Goal: Information Seeking & Learning: Compare options

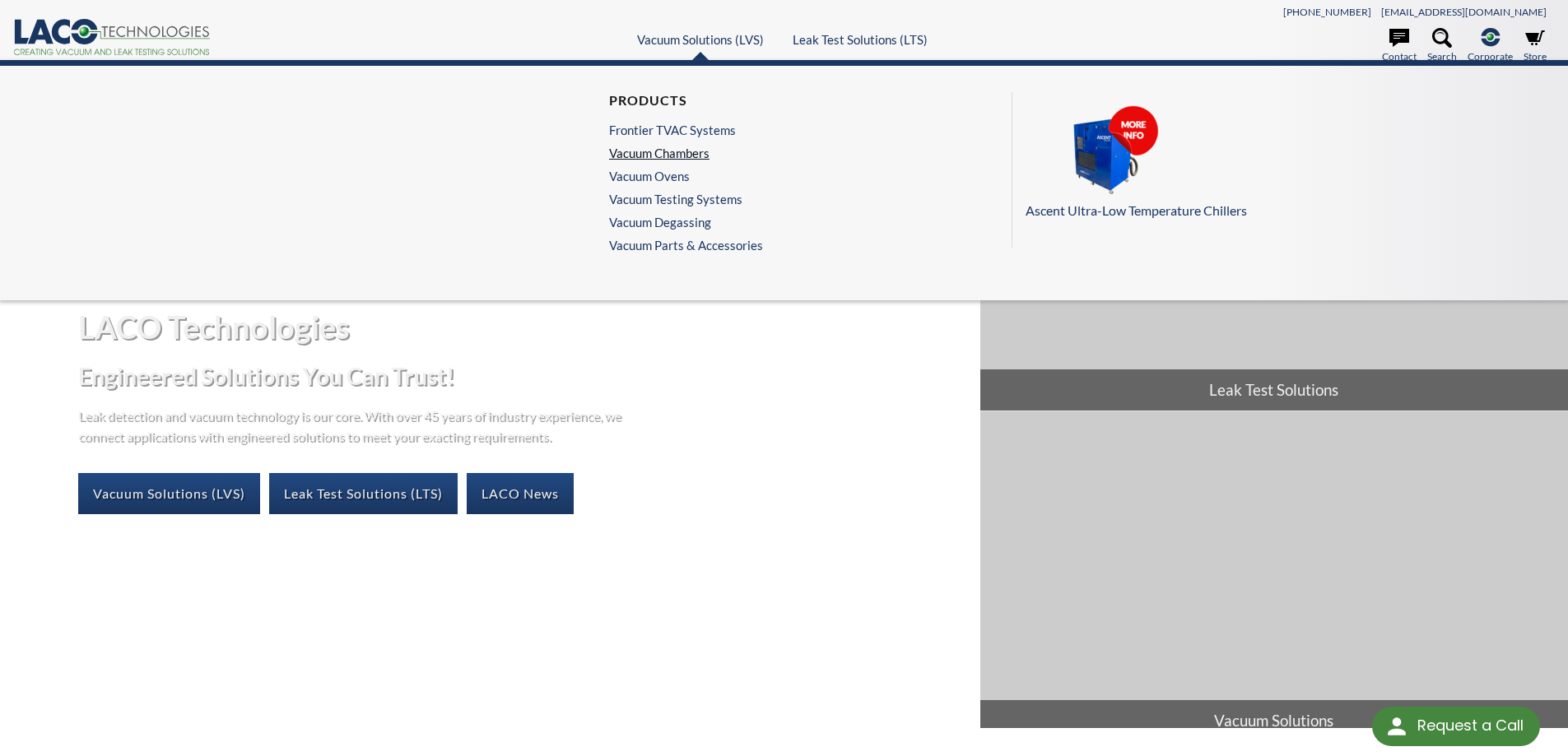
click at [625, 158] on link "Vacuum Chambers" at bounding box center [682, 153] width 146 height 15
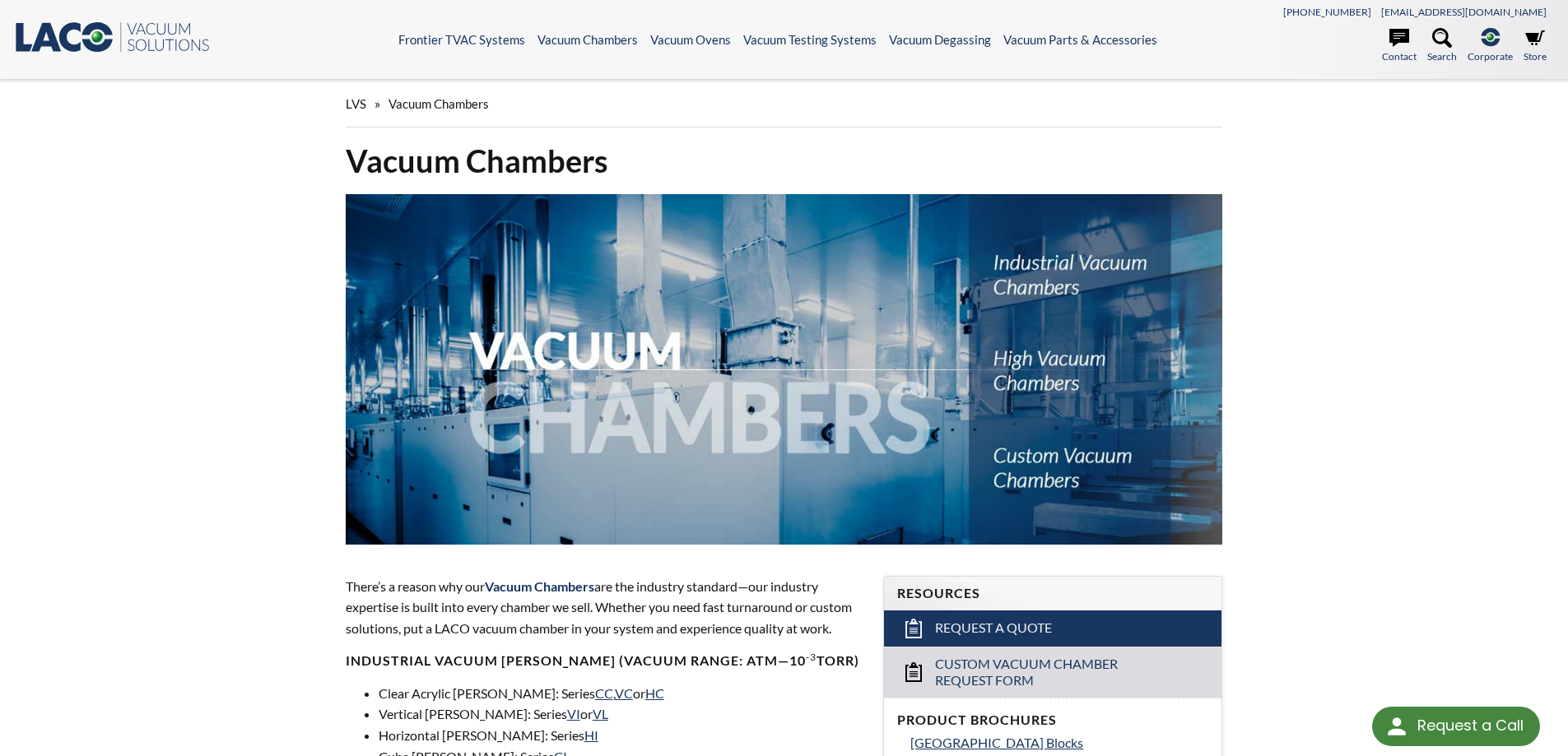
select select "Widżet języka Tłumacza"
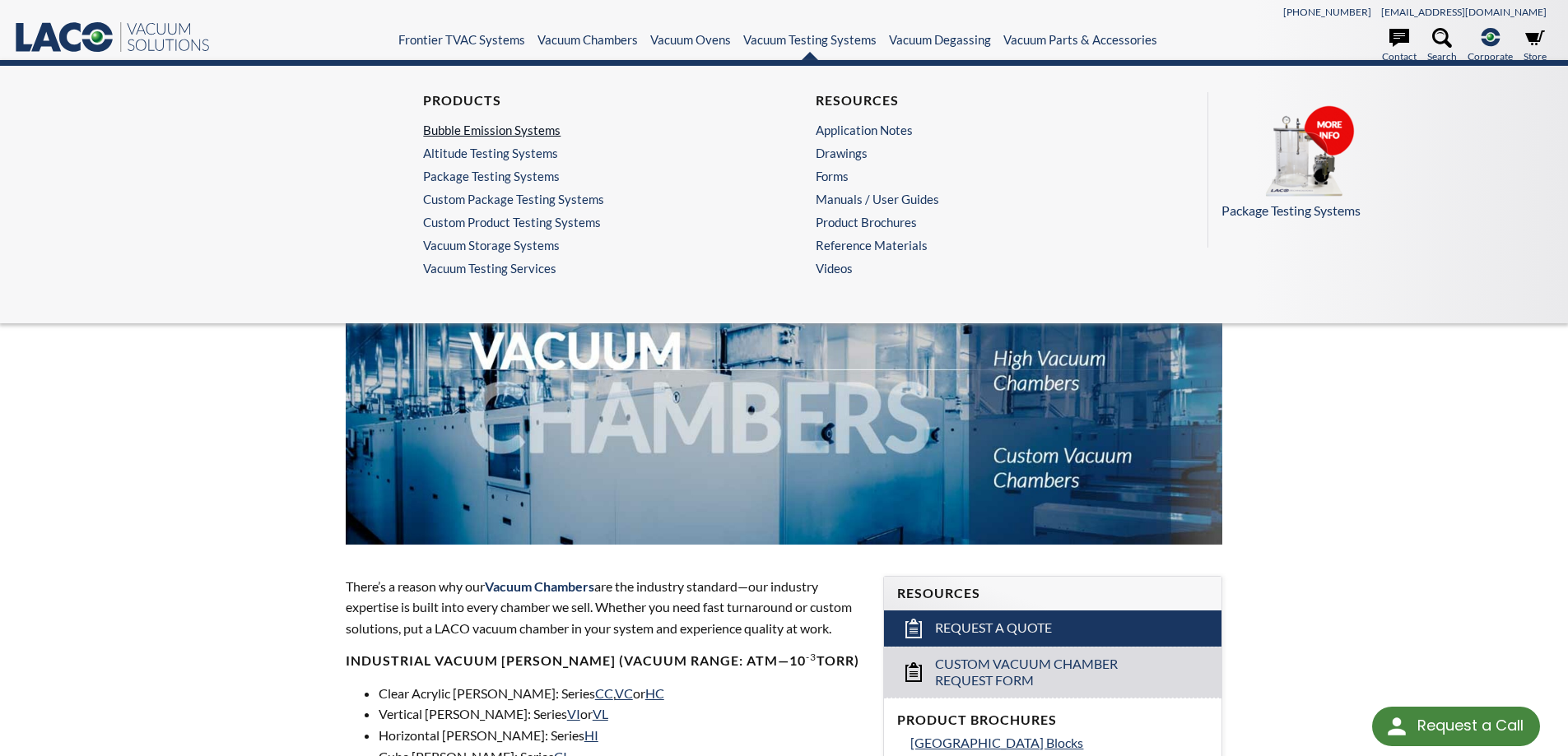
click at [496, 132] on link "Bubble Emission Systems" at bounding box center [584, 129] width 321 height 15
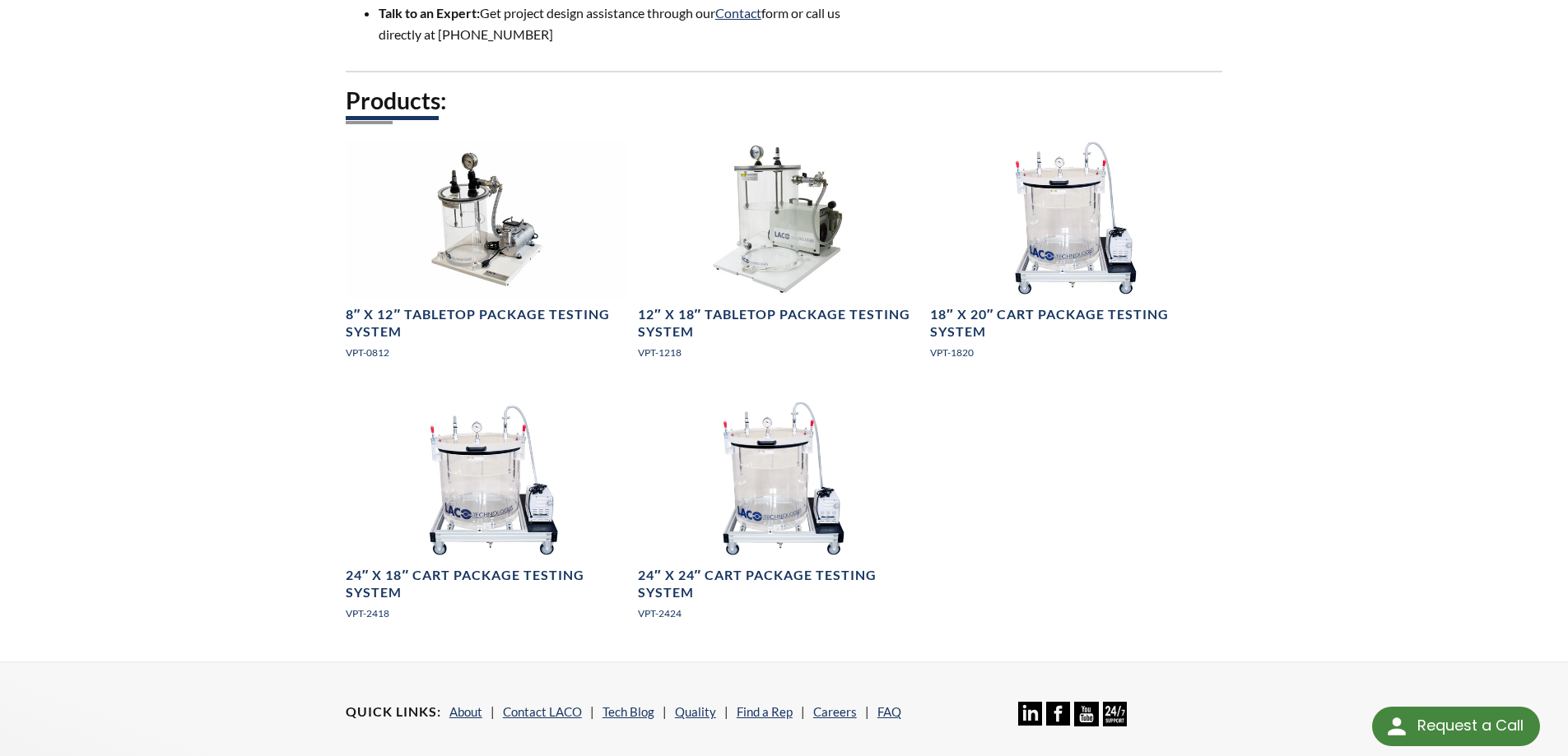
scroll to position [821, 0]
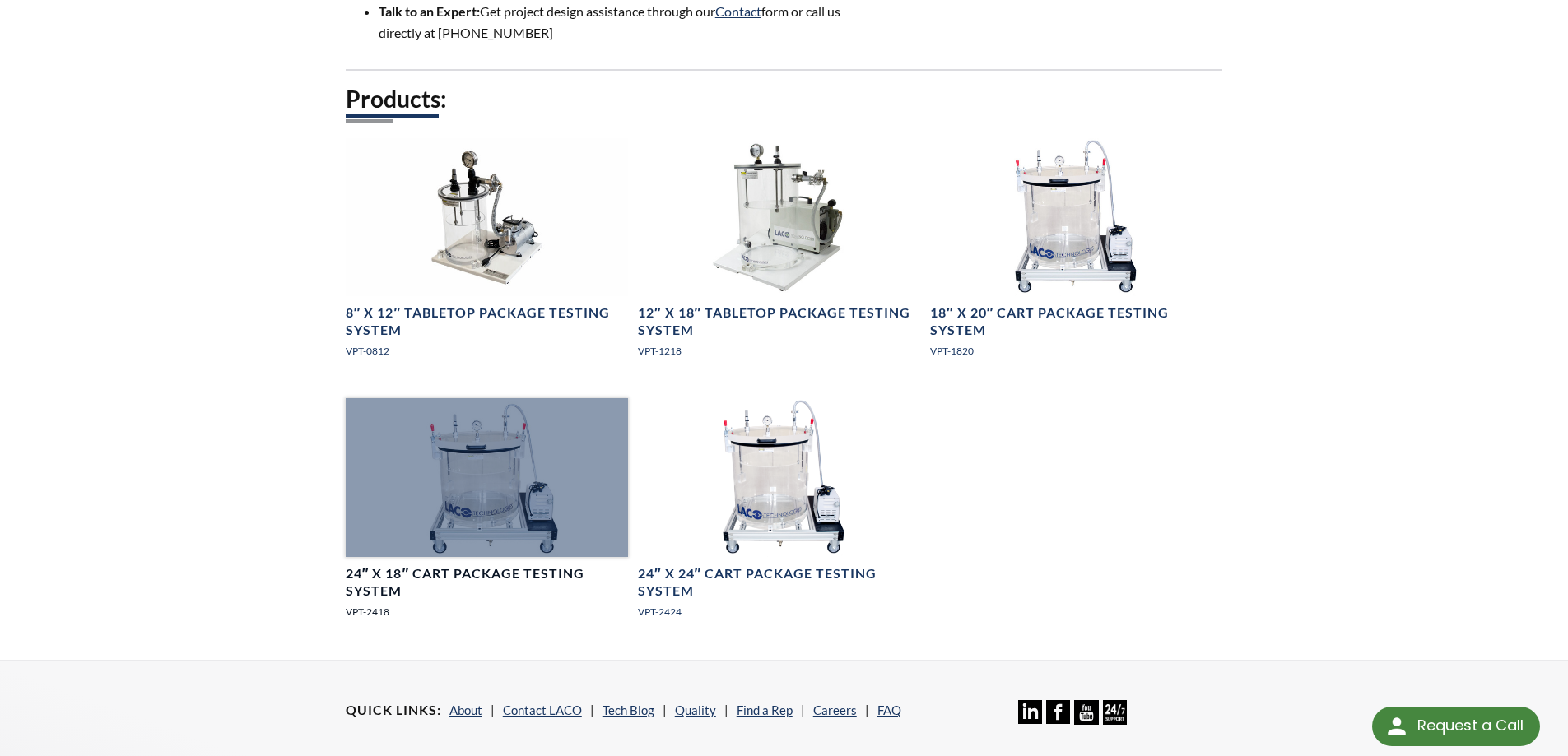
click at [506, 519] on div at bounding box center [487, 477] width 283 height 159
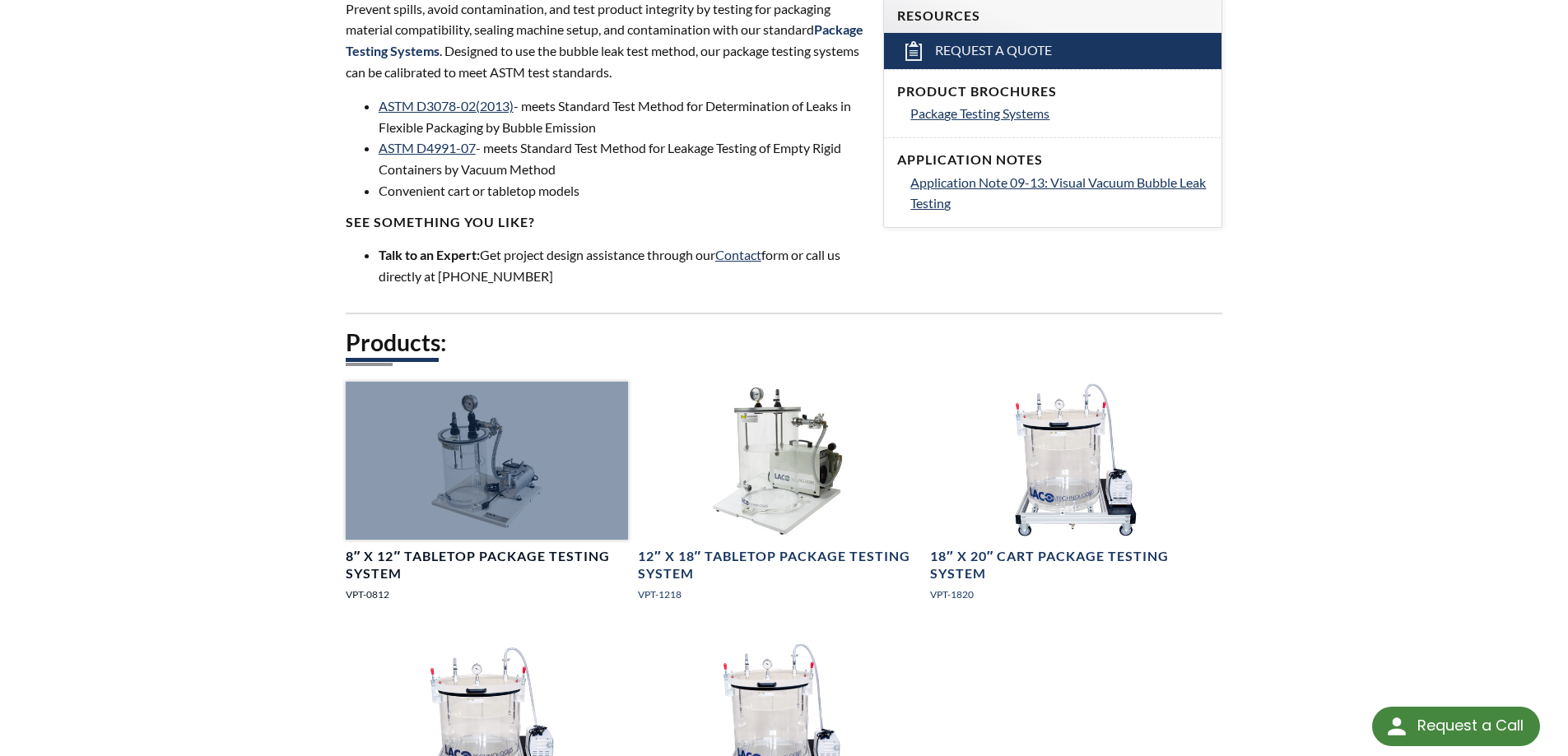
scroll to position [577, 0]
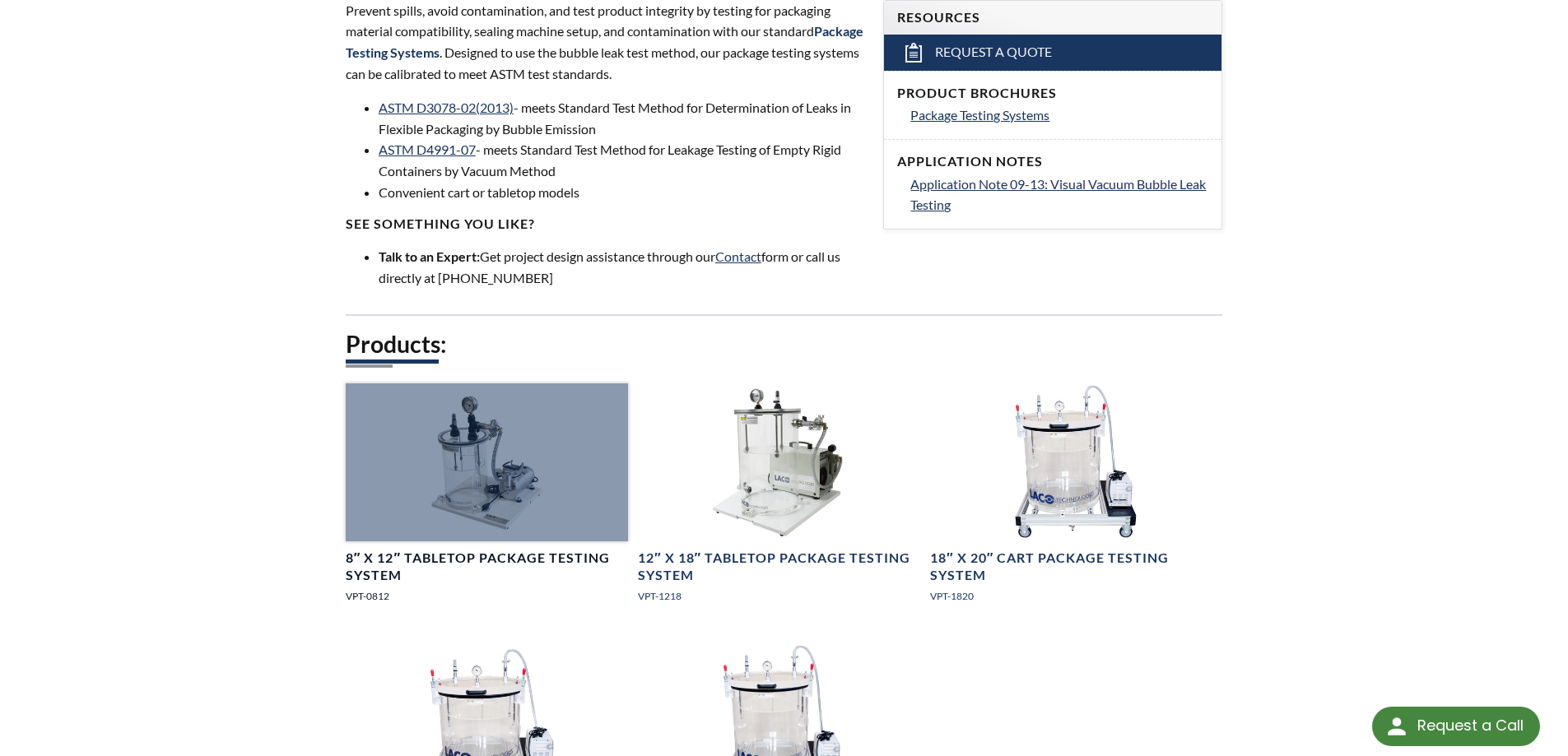
click at [510, 491] on div at bounding box center [487, 462] width 283 height 159
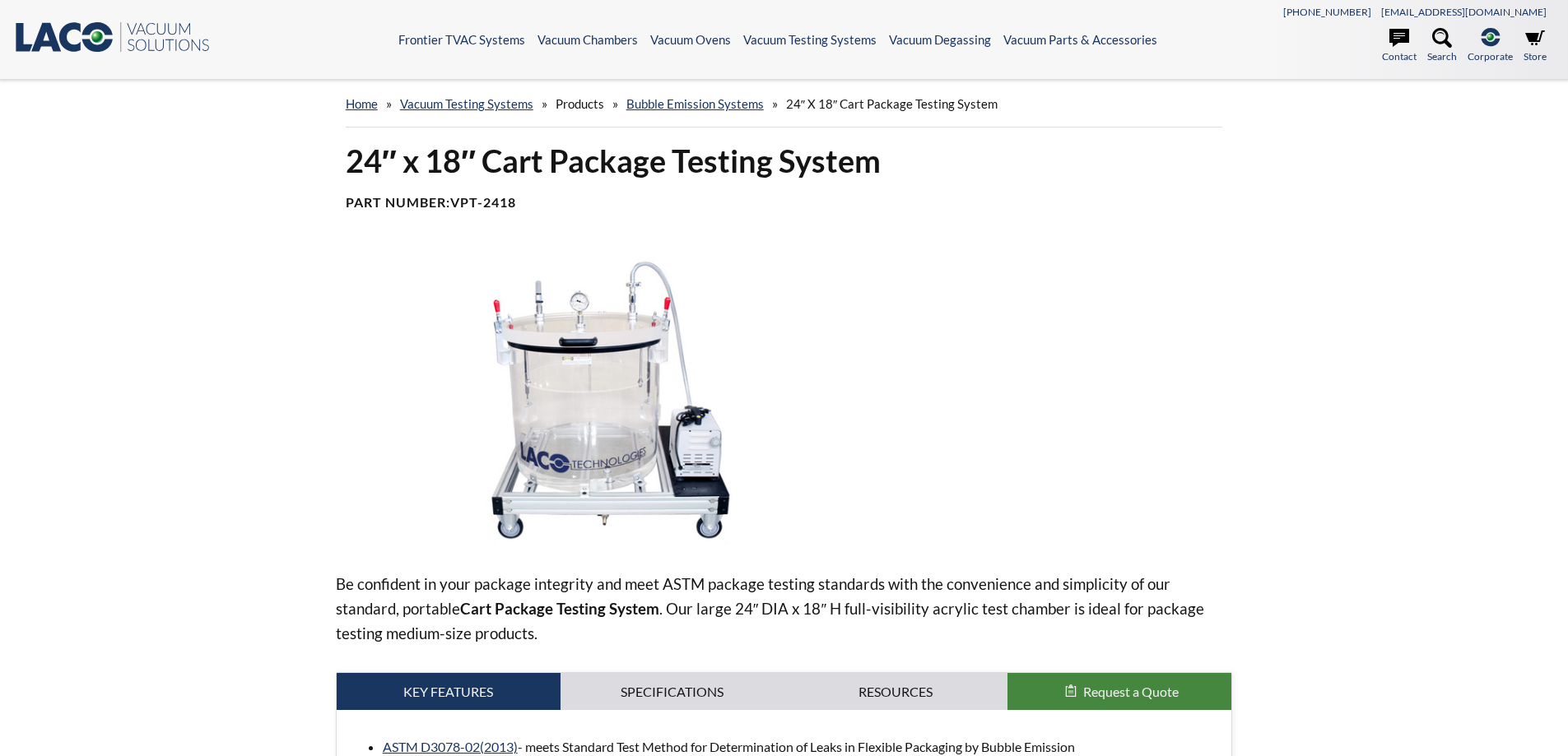
select select "Widżet języka Tłumacza"
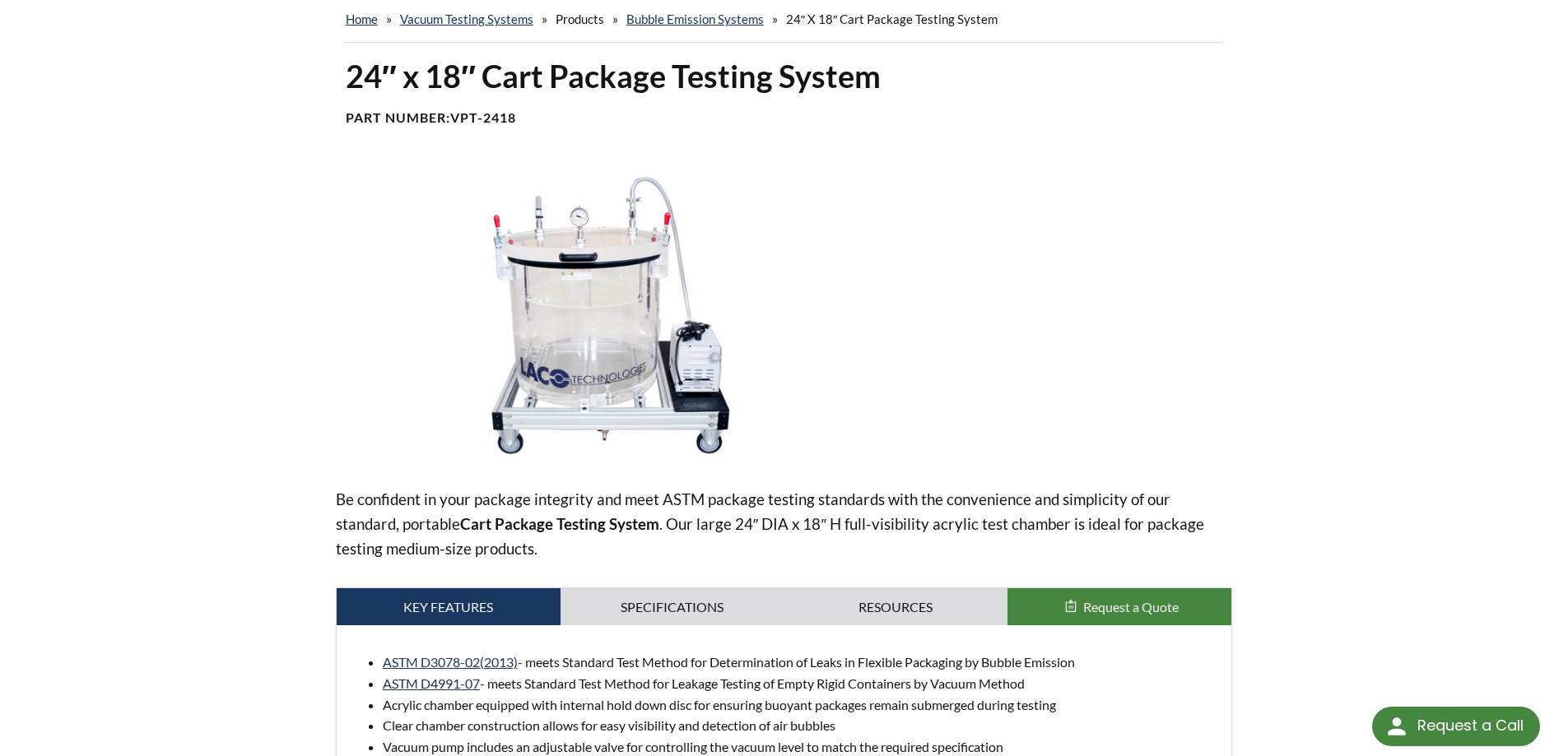
scroll to position [83, 0]
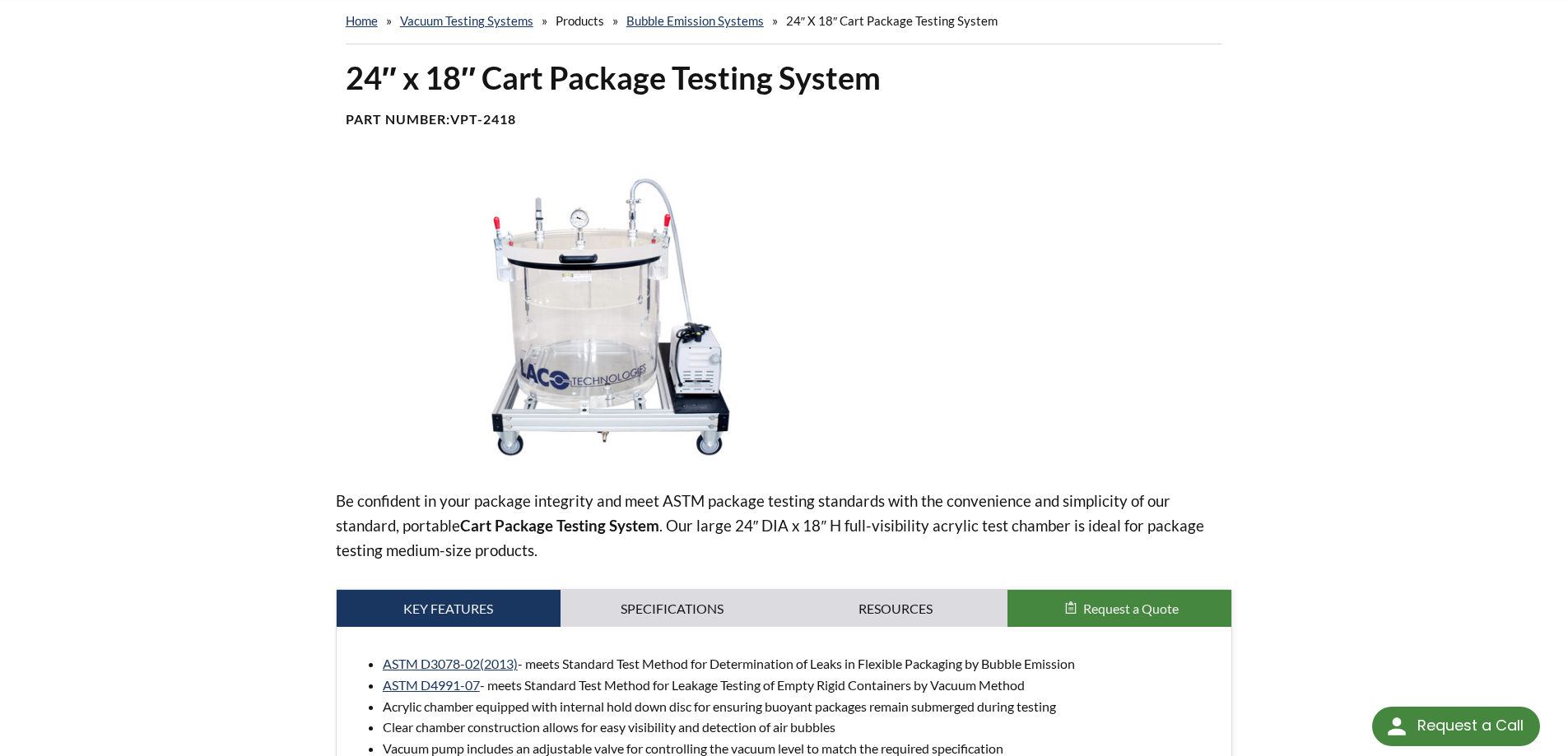
click at [641, 399] on img at bounding box center [598, 316] width 526 height 295
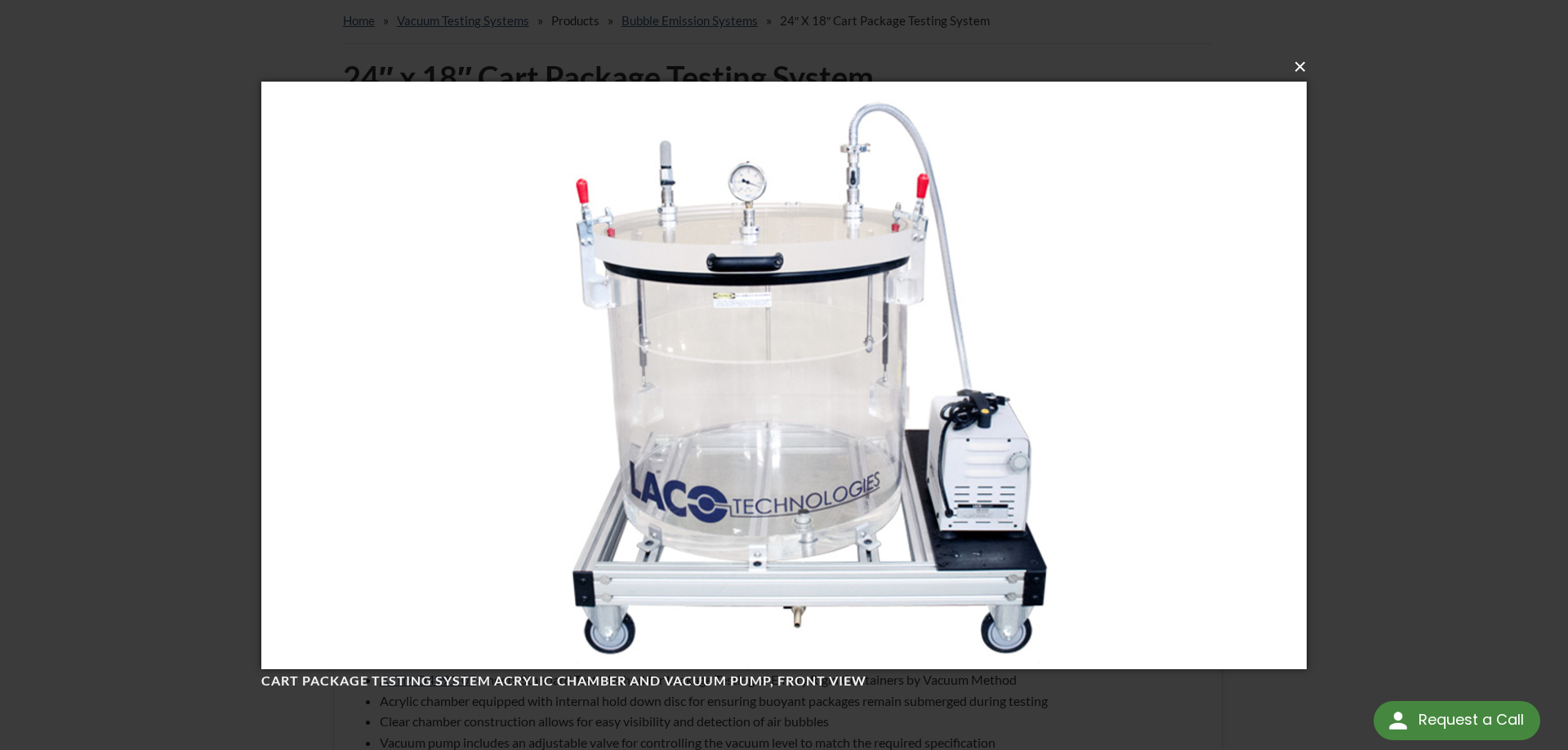
click at [1298, 72] on button "×" at bounding box center [788, 67] width 1045 height 36
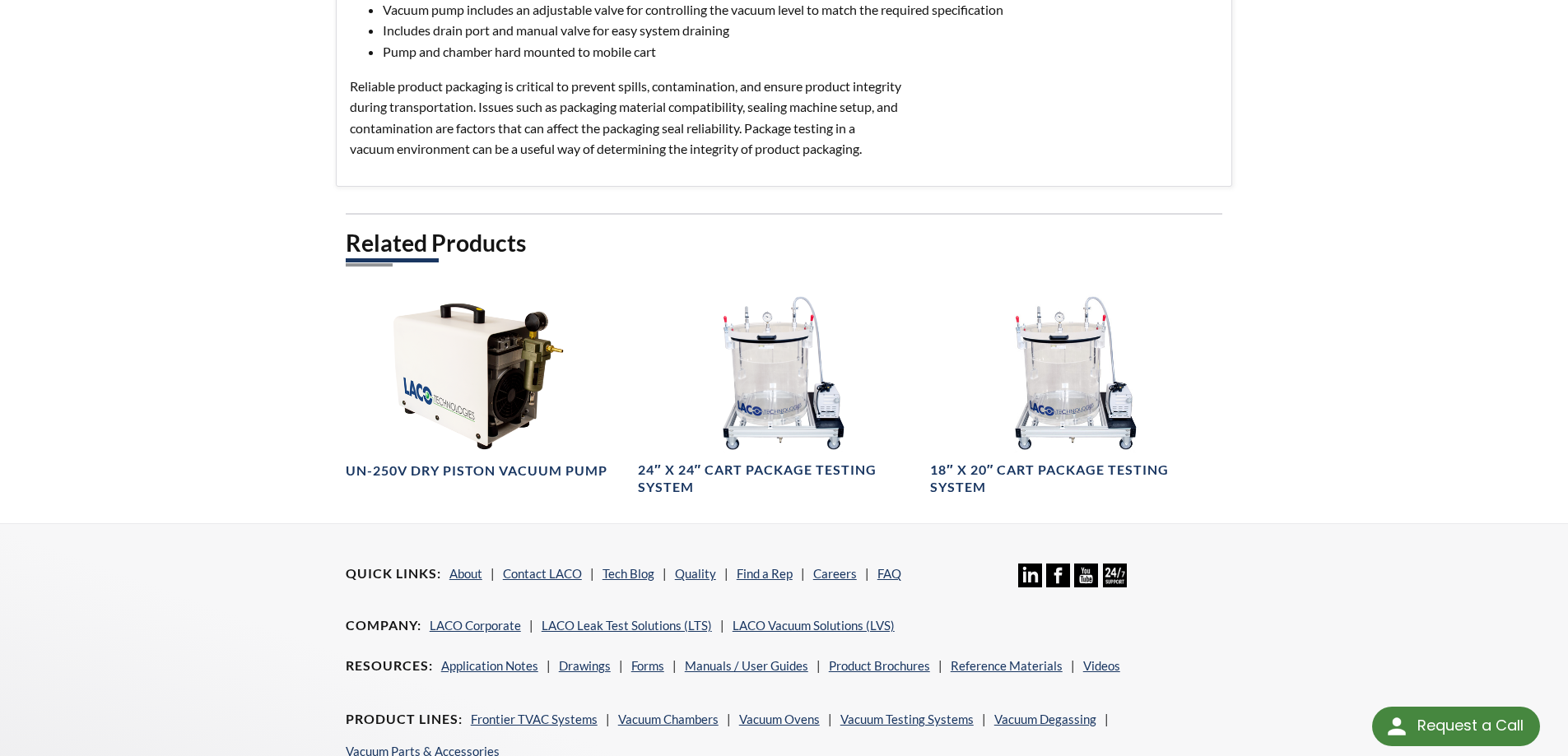
scroll to position [823, 0]
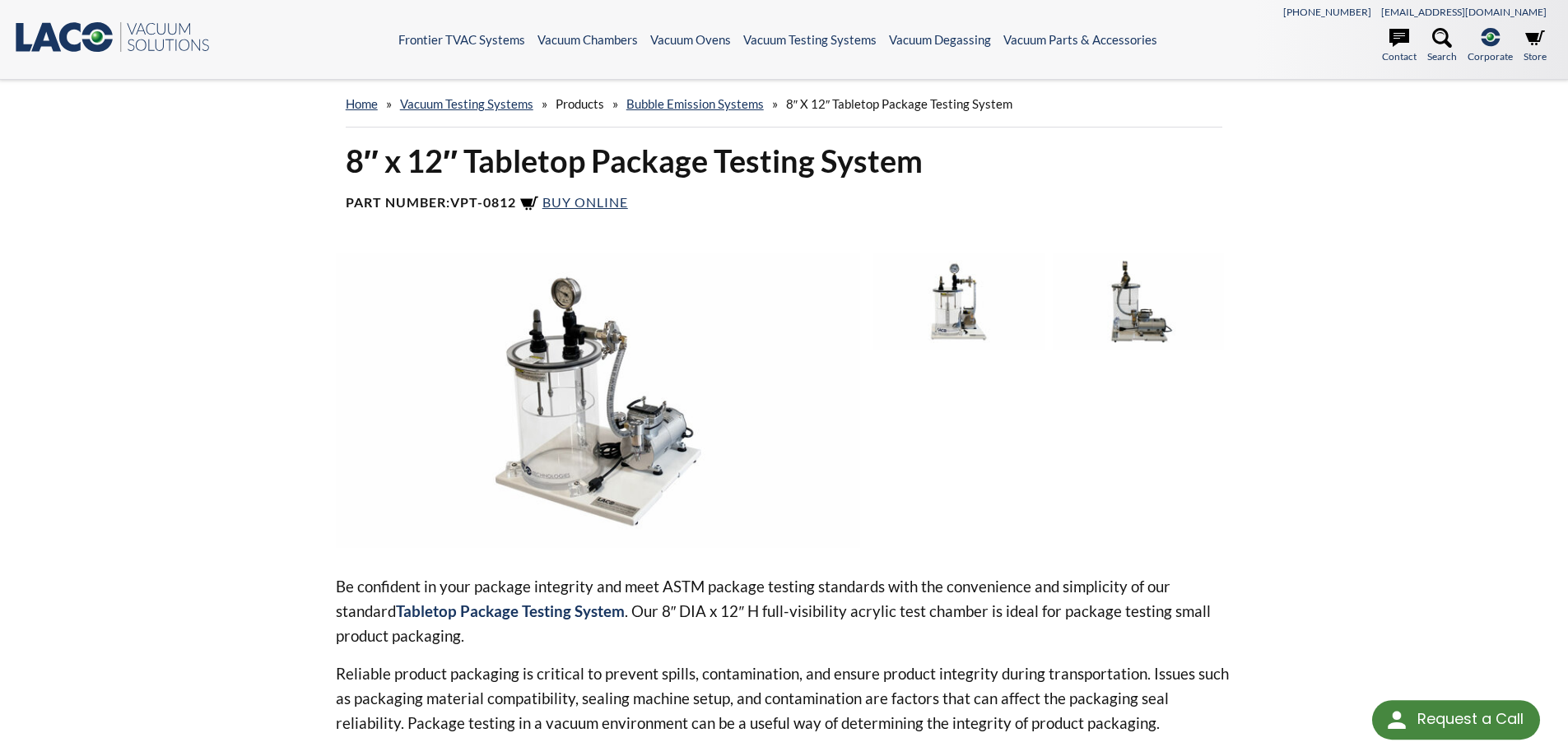
select select "Widżet języka Tłumacza"
click at [618, 510] on img at bounding box center [598, 401] width 526 height 295
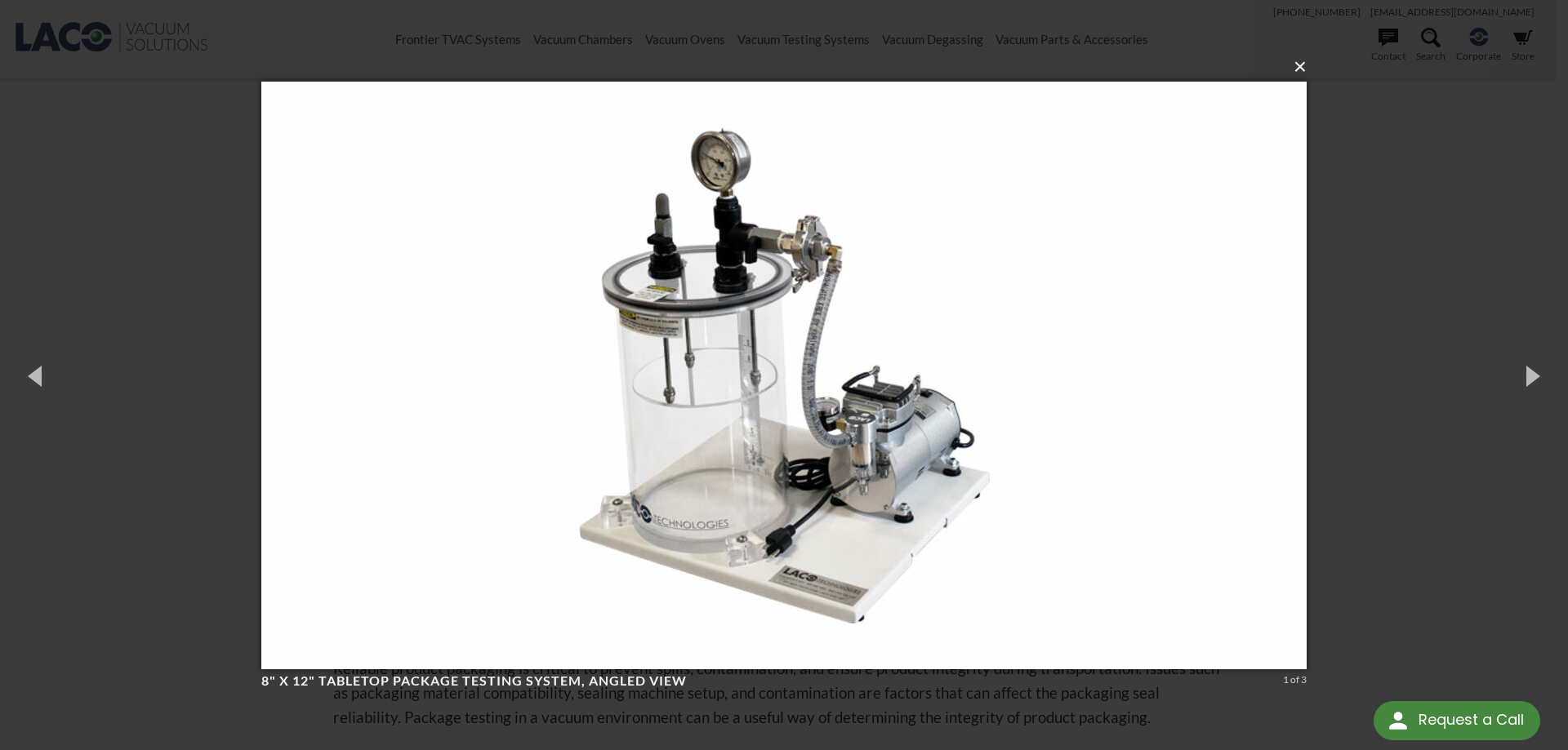
click at [1301, 66] on button "×" at bounding box center [788, 67] width 1045 height 36
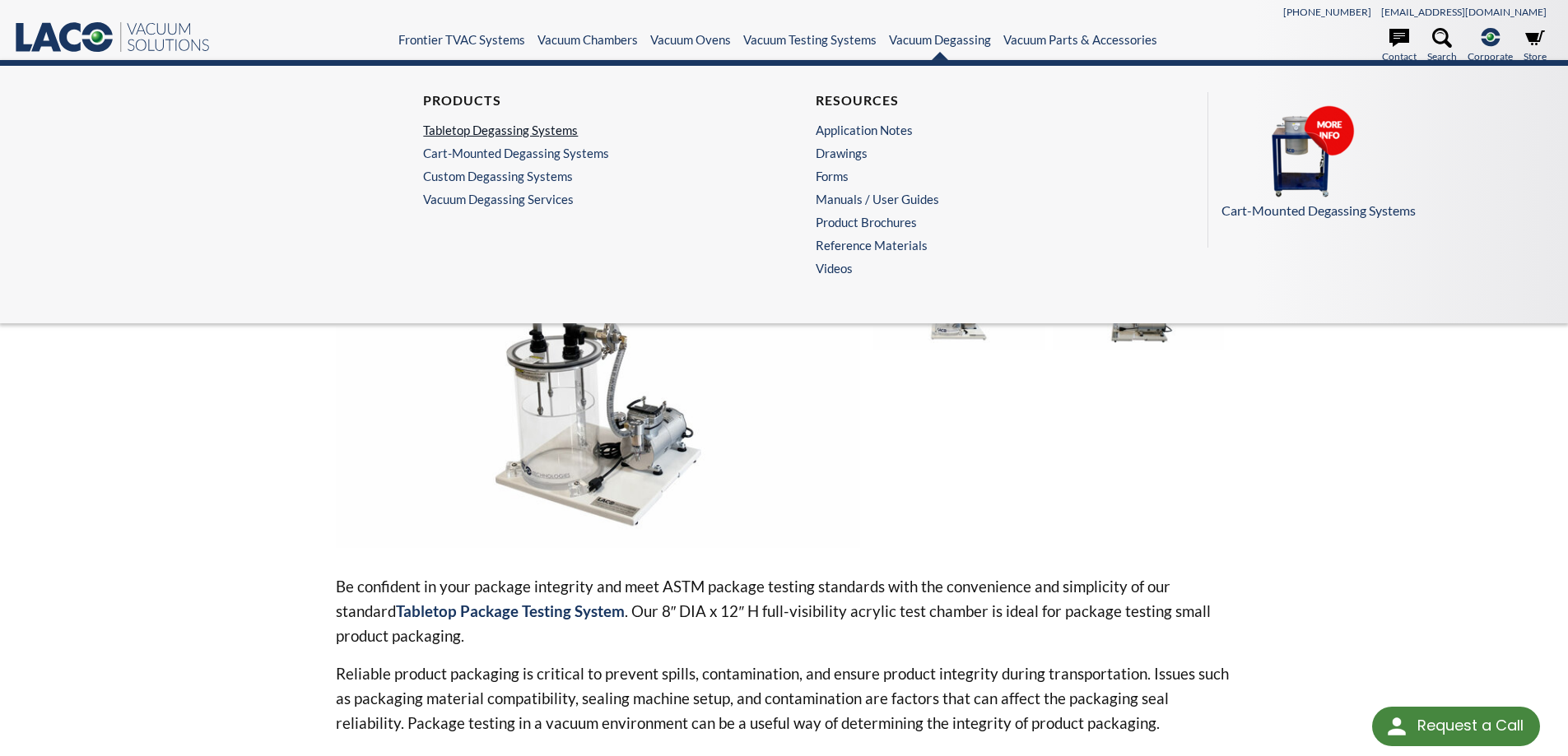
click at [545, 127] on link "Tabletop Degassing Systems" at bounding box center [584, 129] width 321 height 15
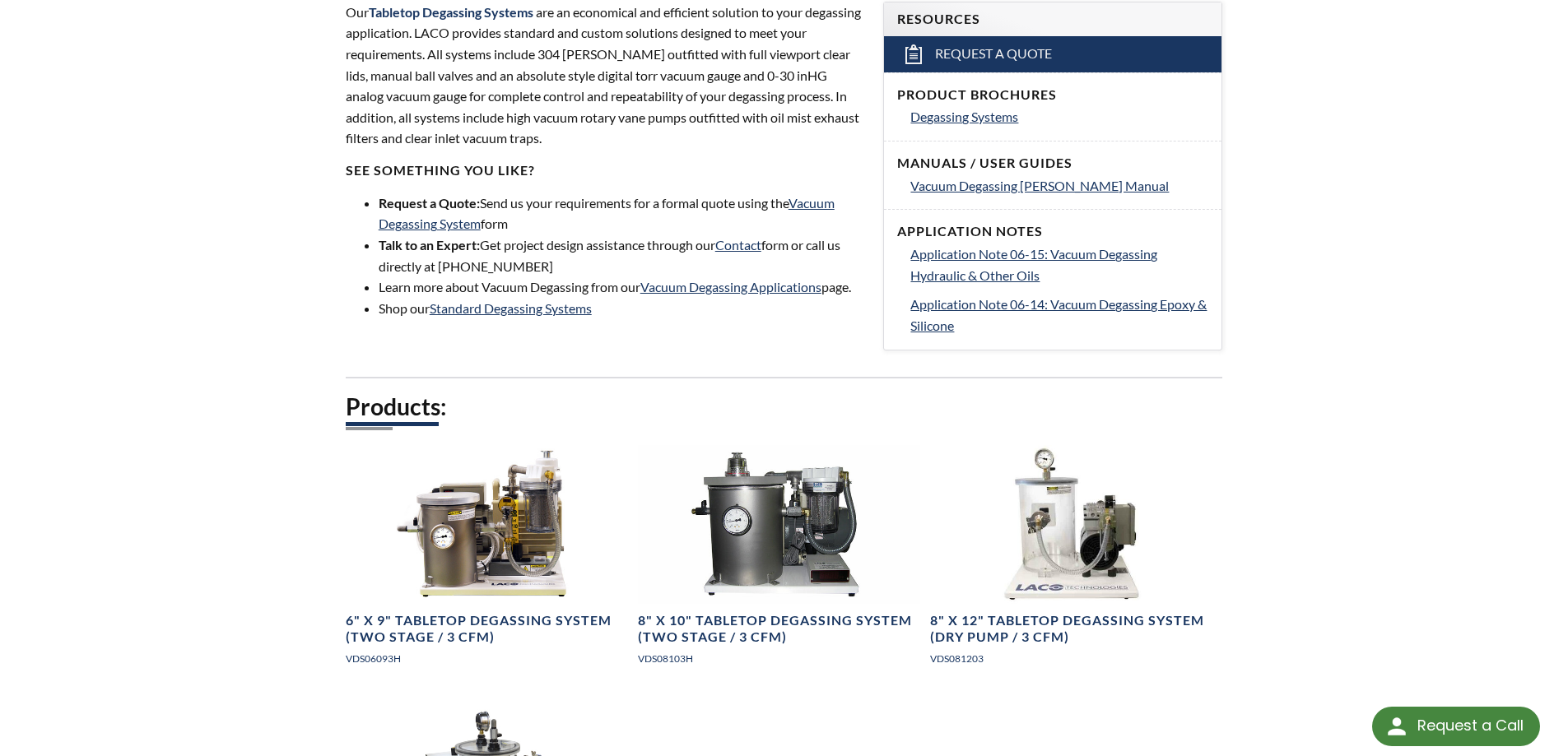
scroll to position [576, 0]
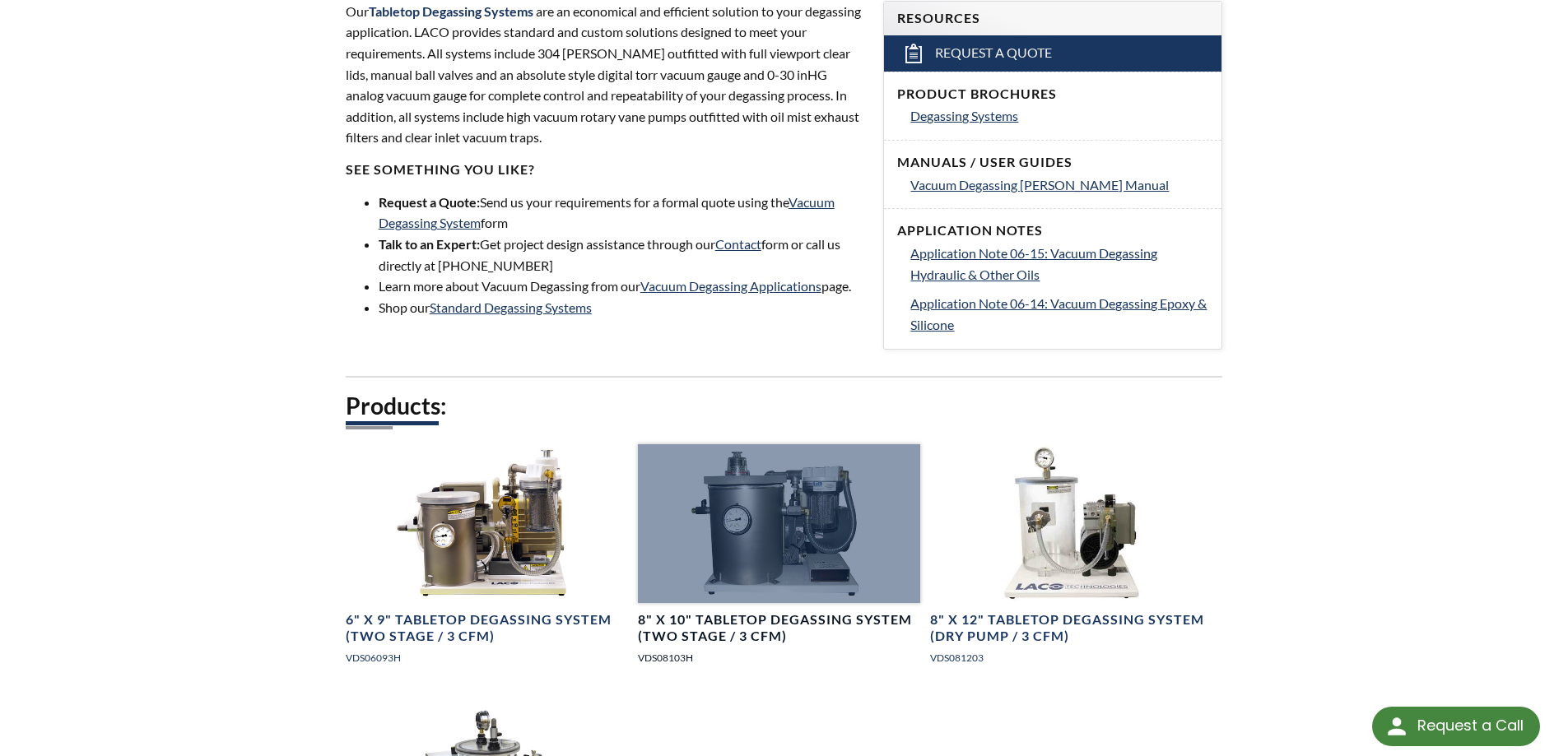
click at [787, 613] on h4 "8" X 10" Tabletop Degassing System (Two Stage / 3 CFM)" at bounding box center [780, 629] width 283 height 35
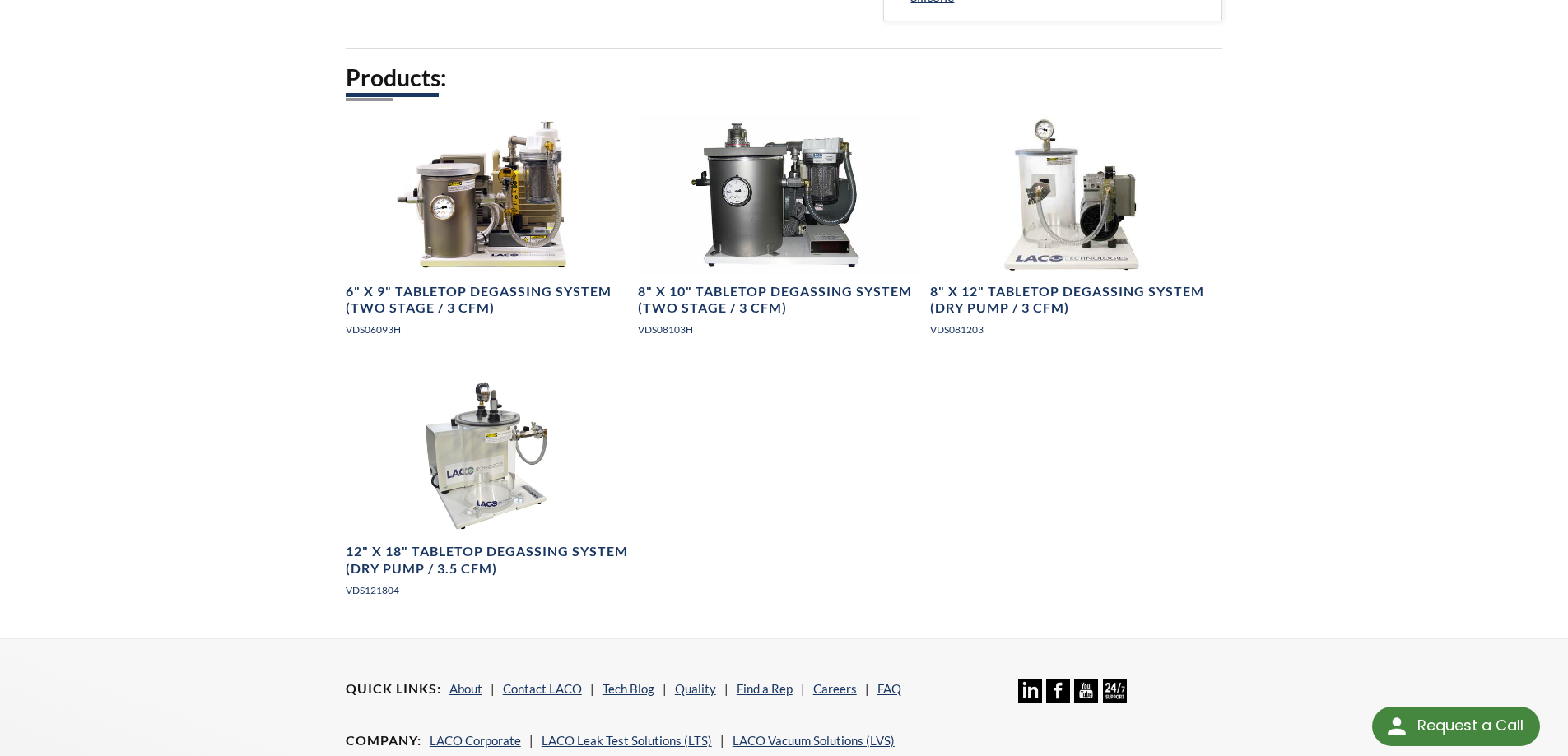
scroll to position [904, 0]
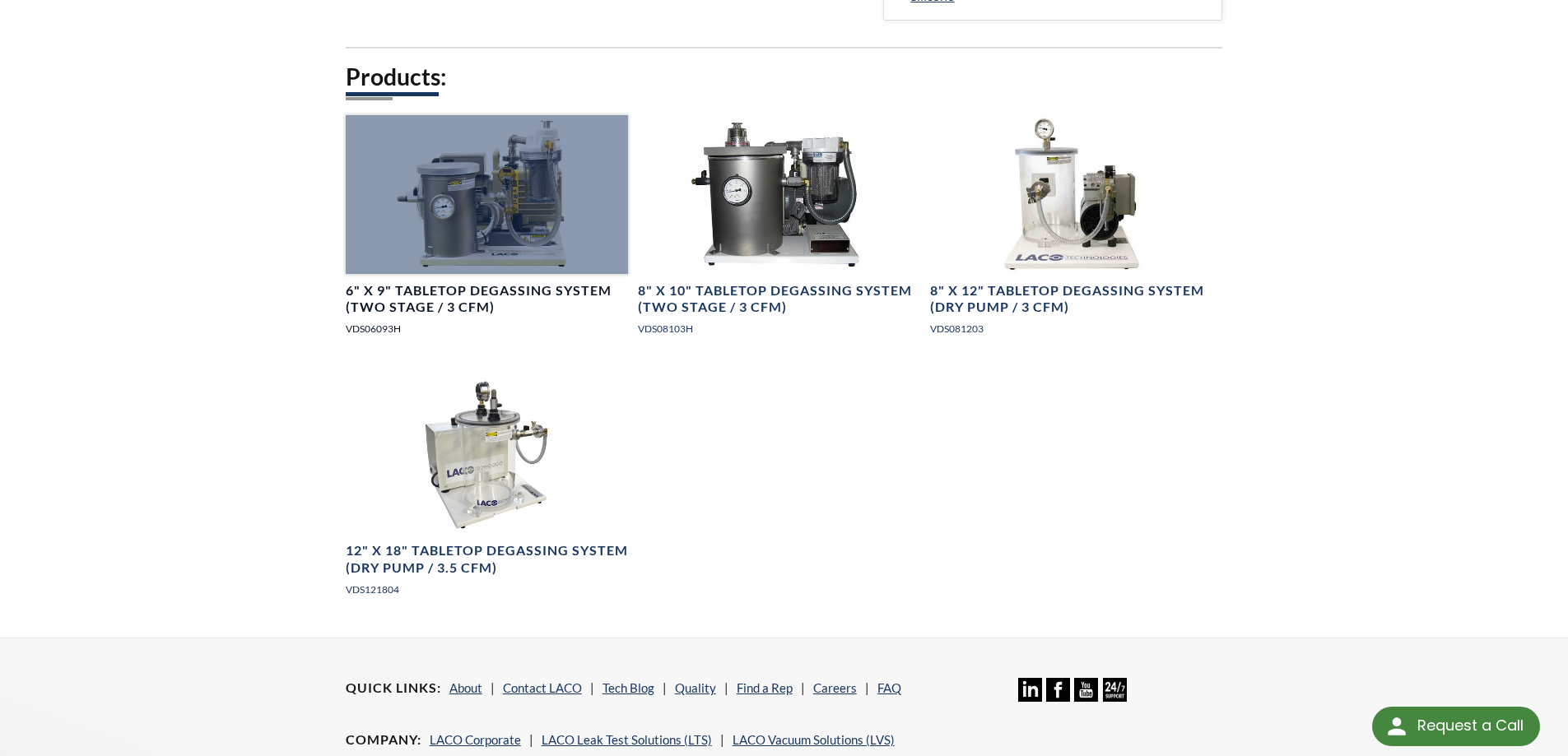
click at [500, 292] on h4 "6" X 9" Tabletop Degassing System (Two Stage / 3 CFM)" at bounding box center [487, 300] width 283 height 35
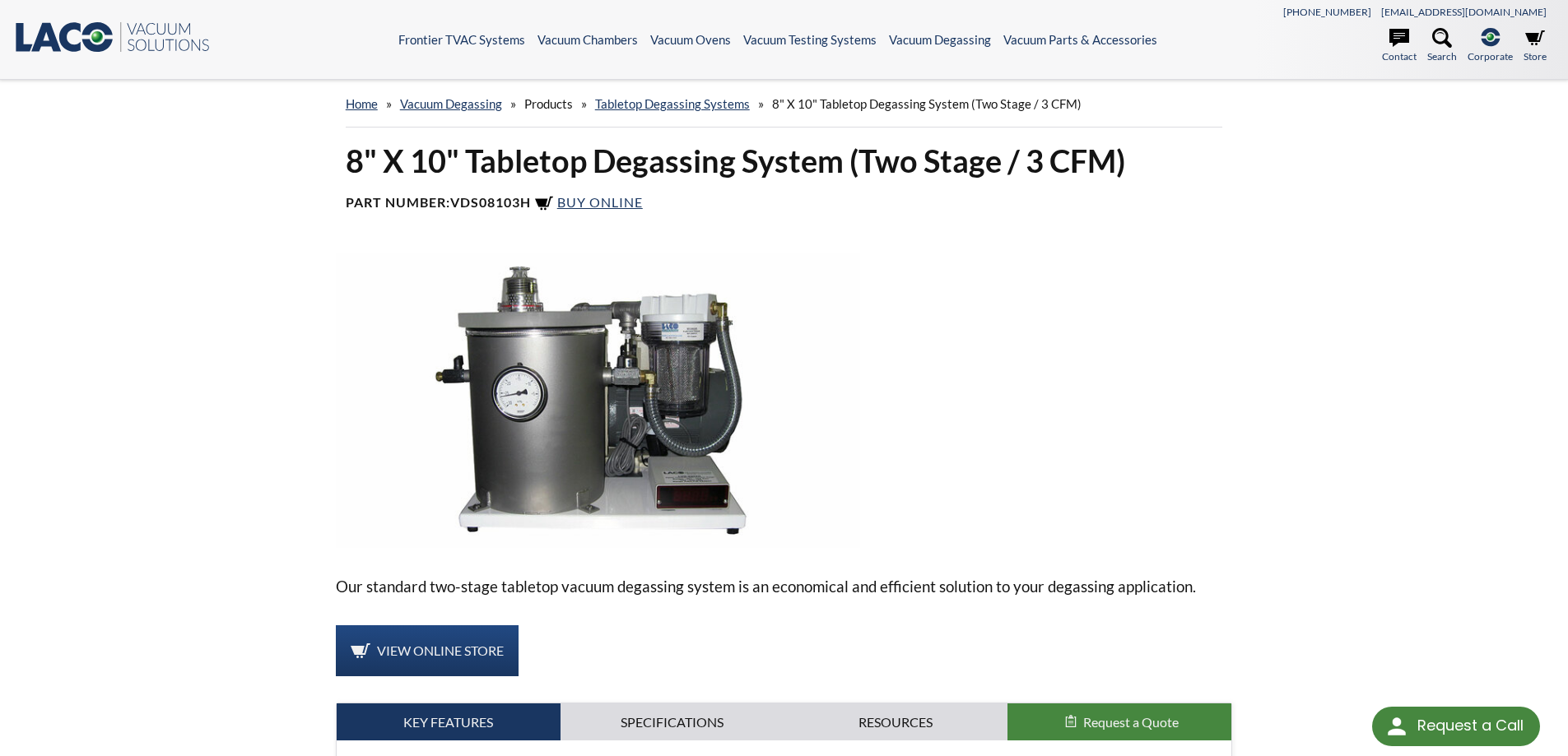
select select "Widżet języka Tłumacza"
click at [686, 724] on link "Specifications" at bounding box center [672, 723] width 224 height 38
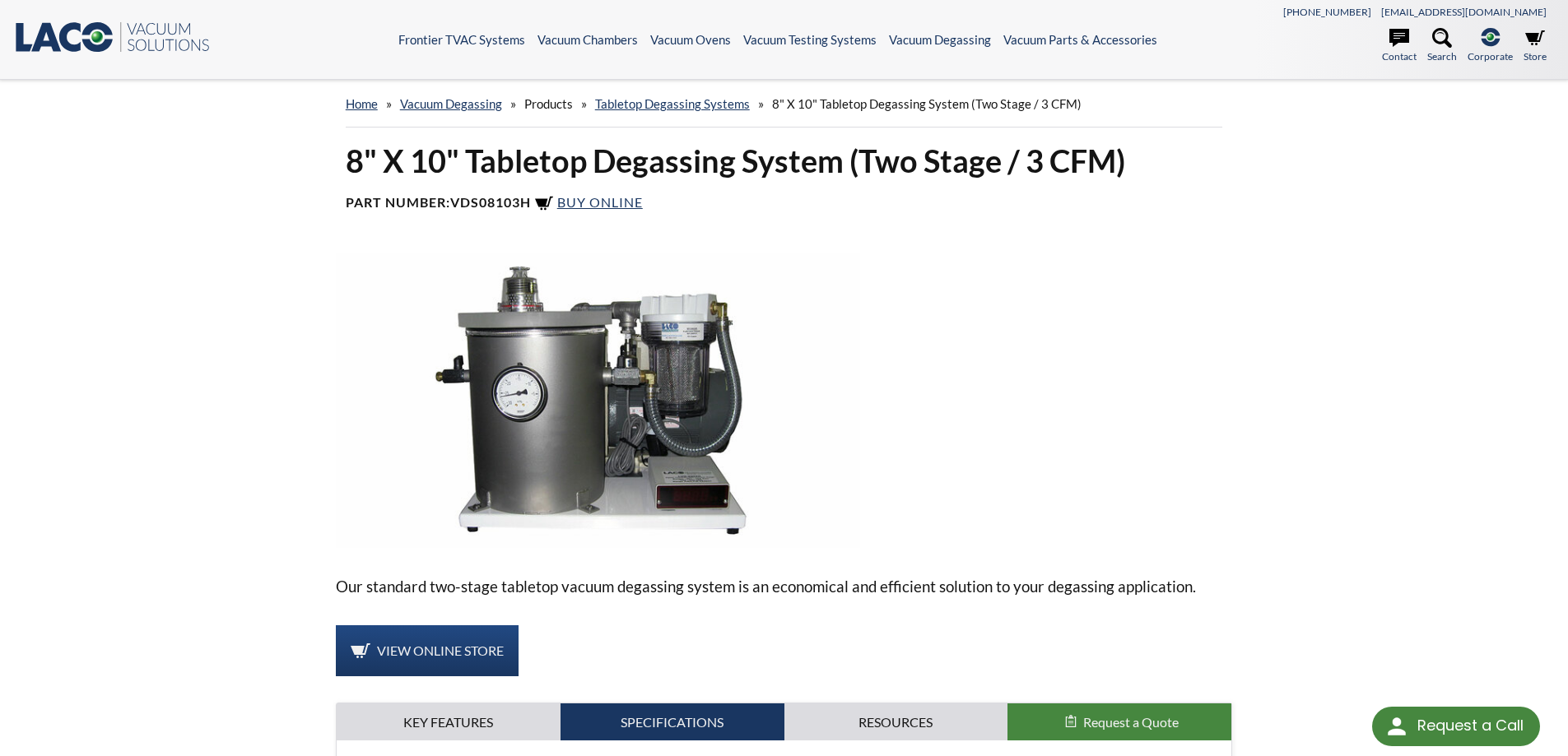
click at [627, 462] on img at bounding box center [598, 401] width 526 height 295
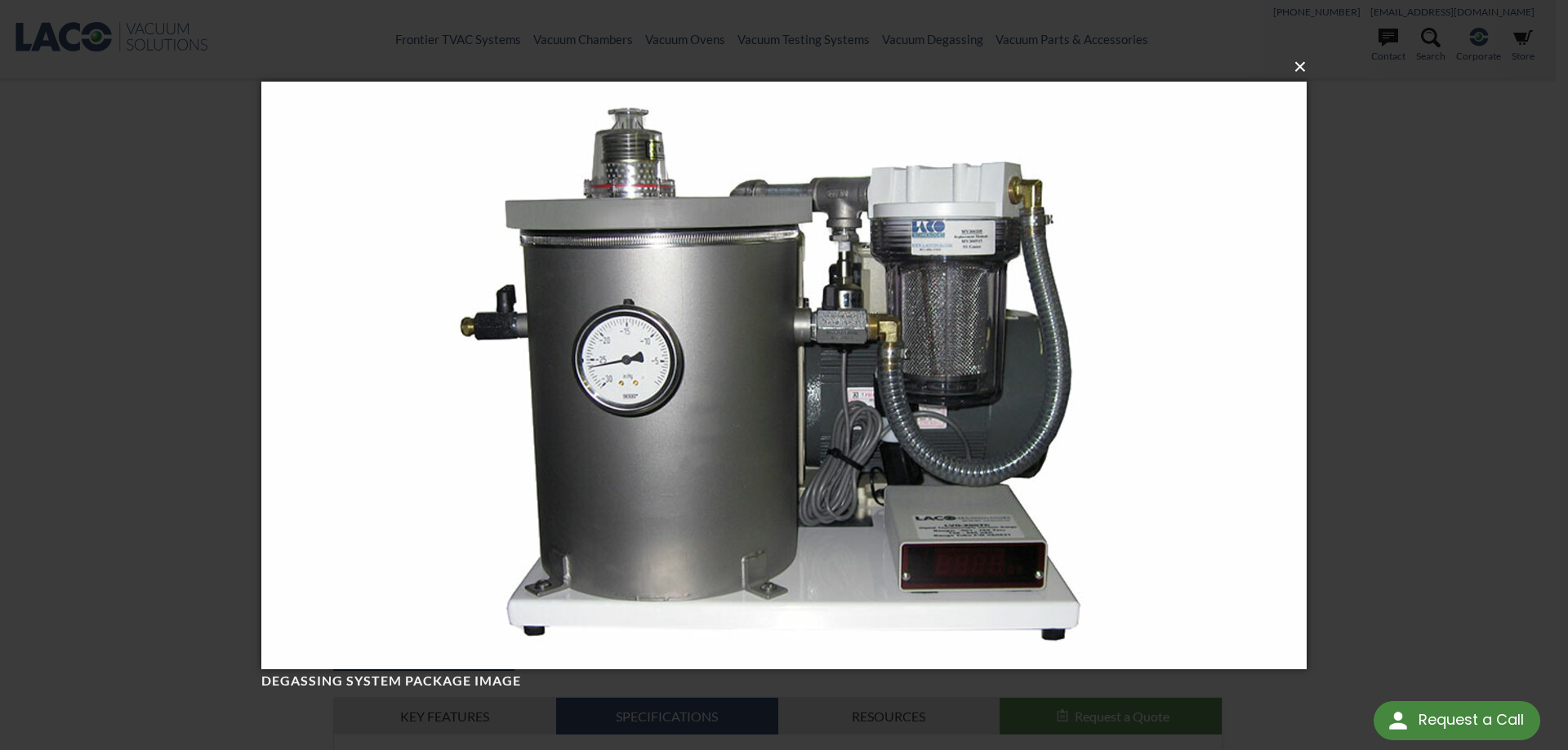
click at [1301, 71] on button "×" at bounding box center [788, 67] width 1045 height 36
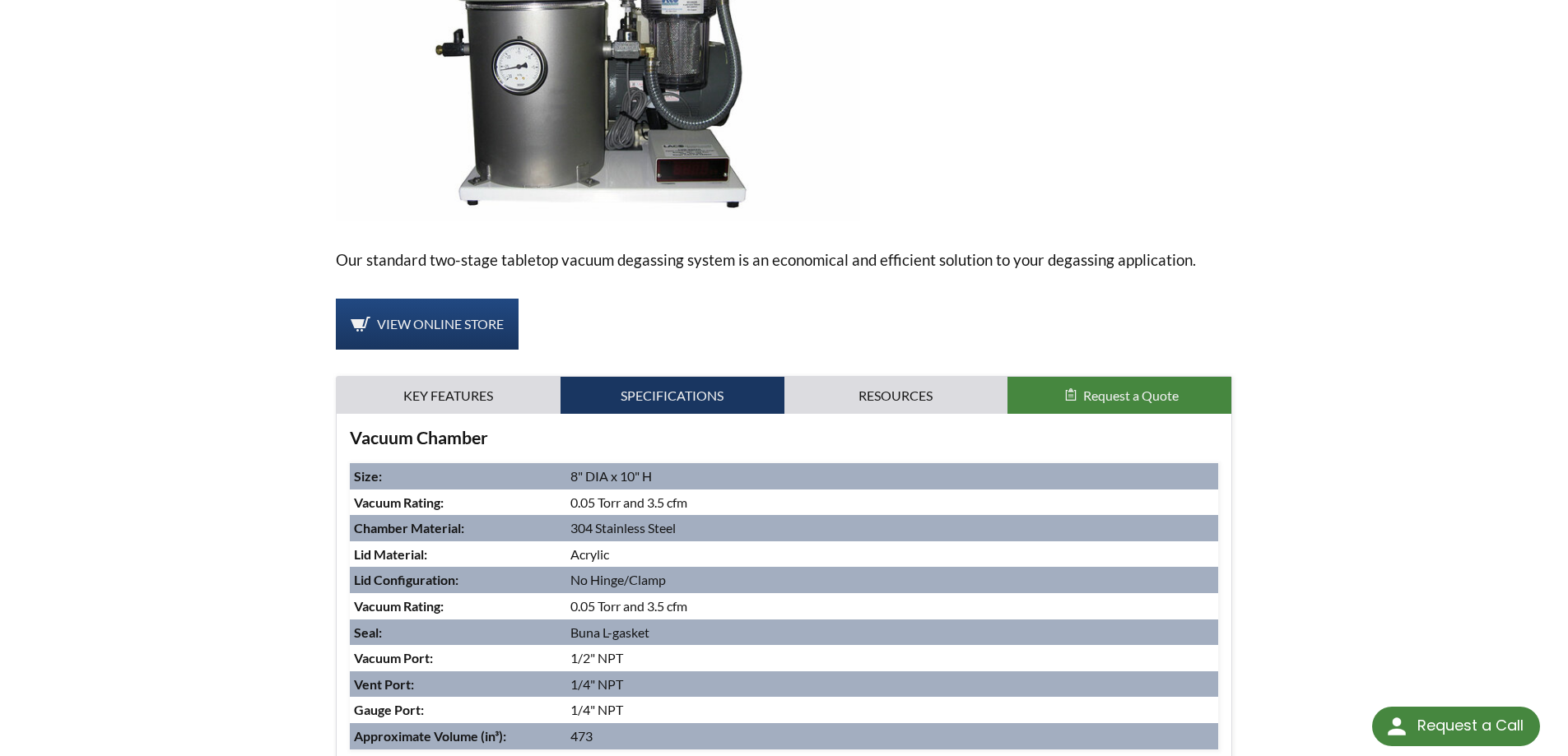
scroll to position [328, 0]
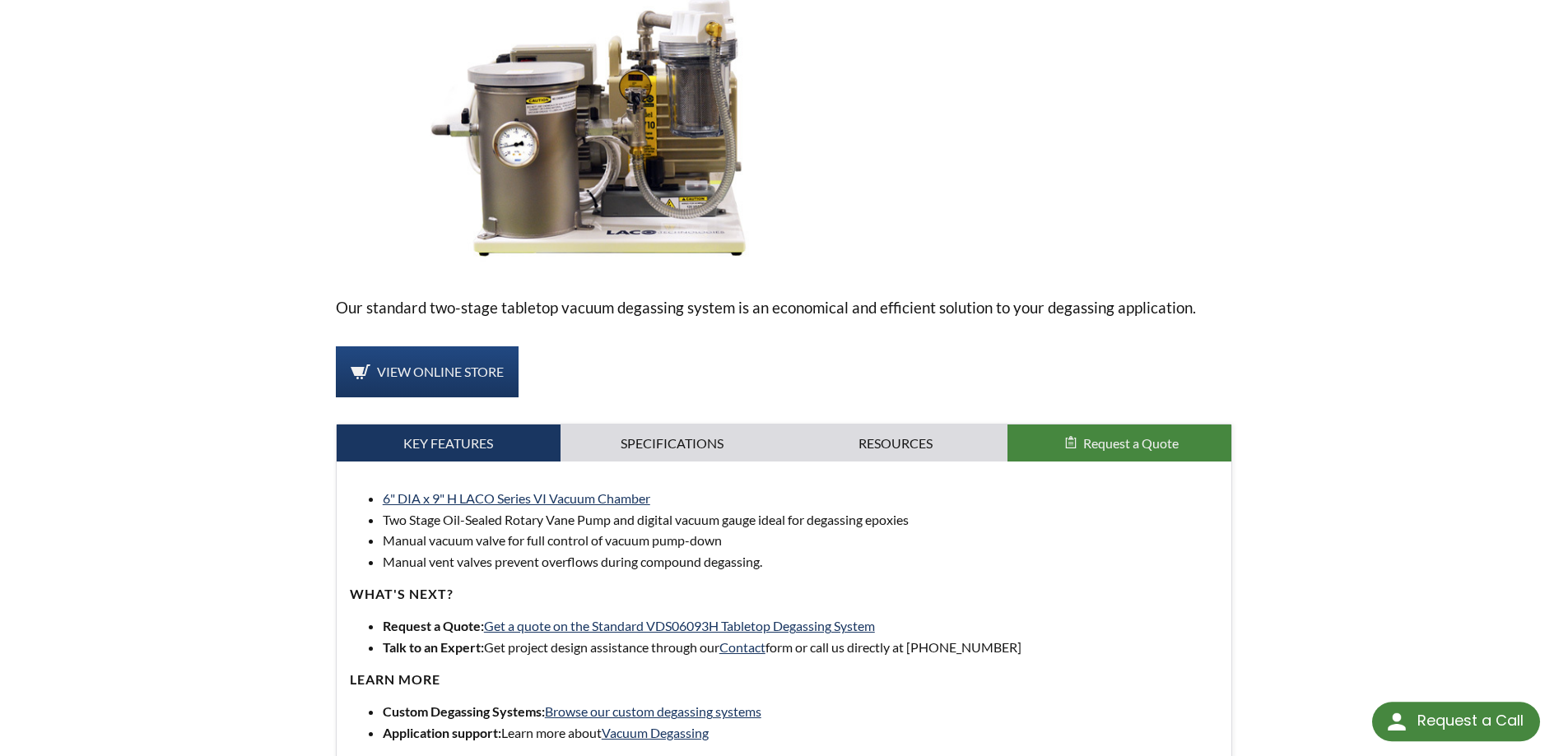
select select "Widżet języka Tłumacza"
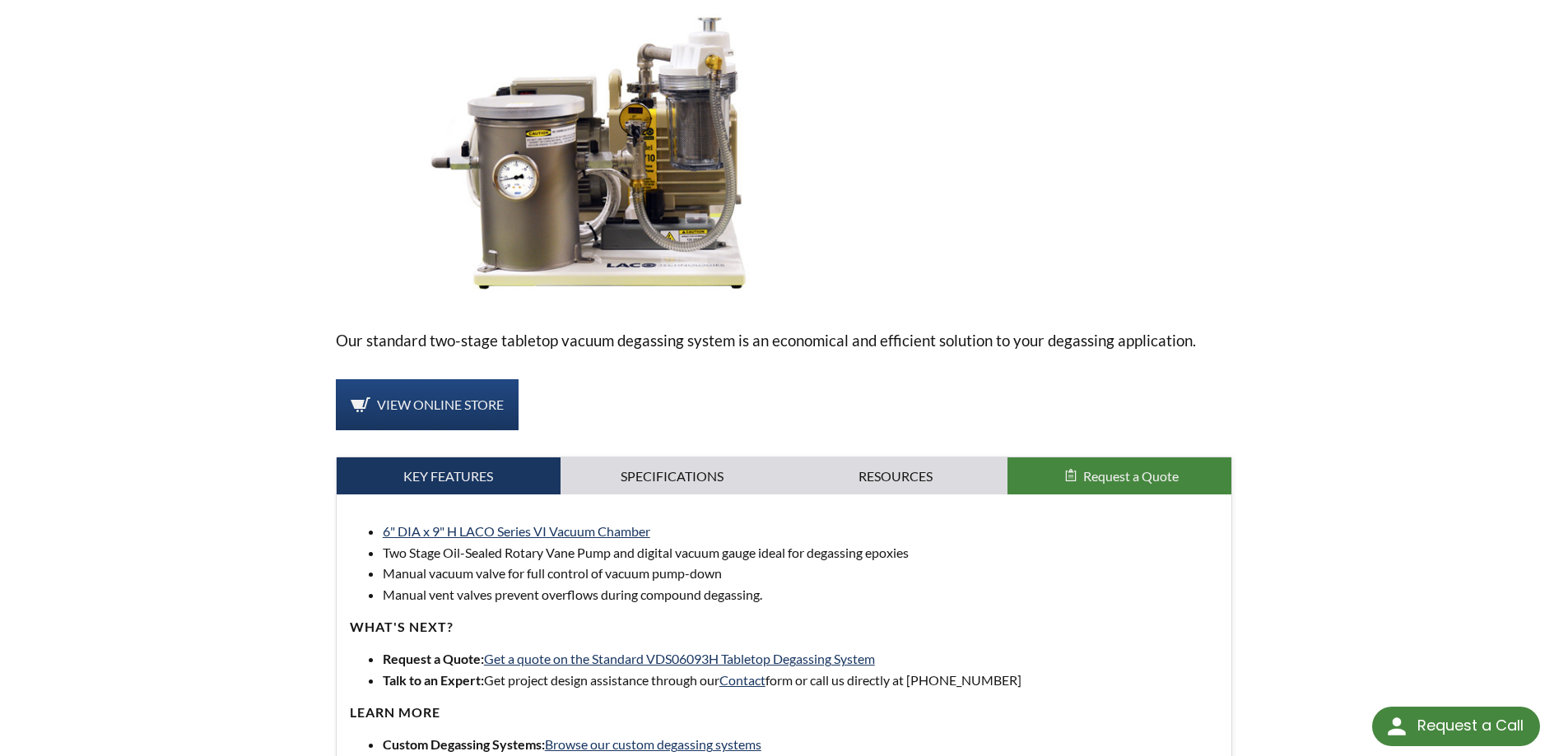
scroll to position [247, 0]
click at [632, 179] on img at bounding box center [598, 154] width 526 height 295
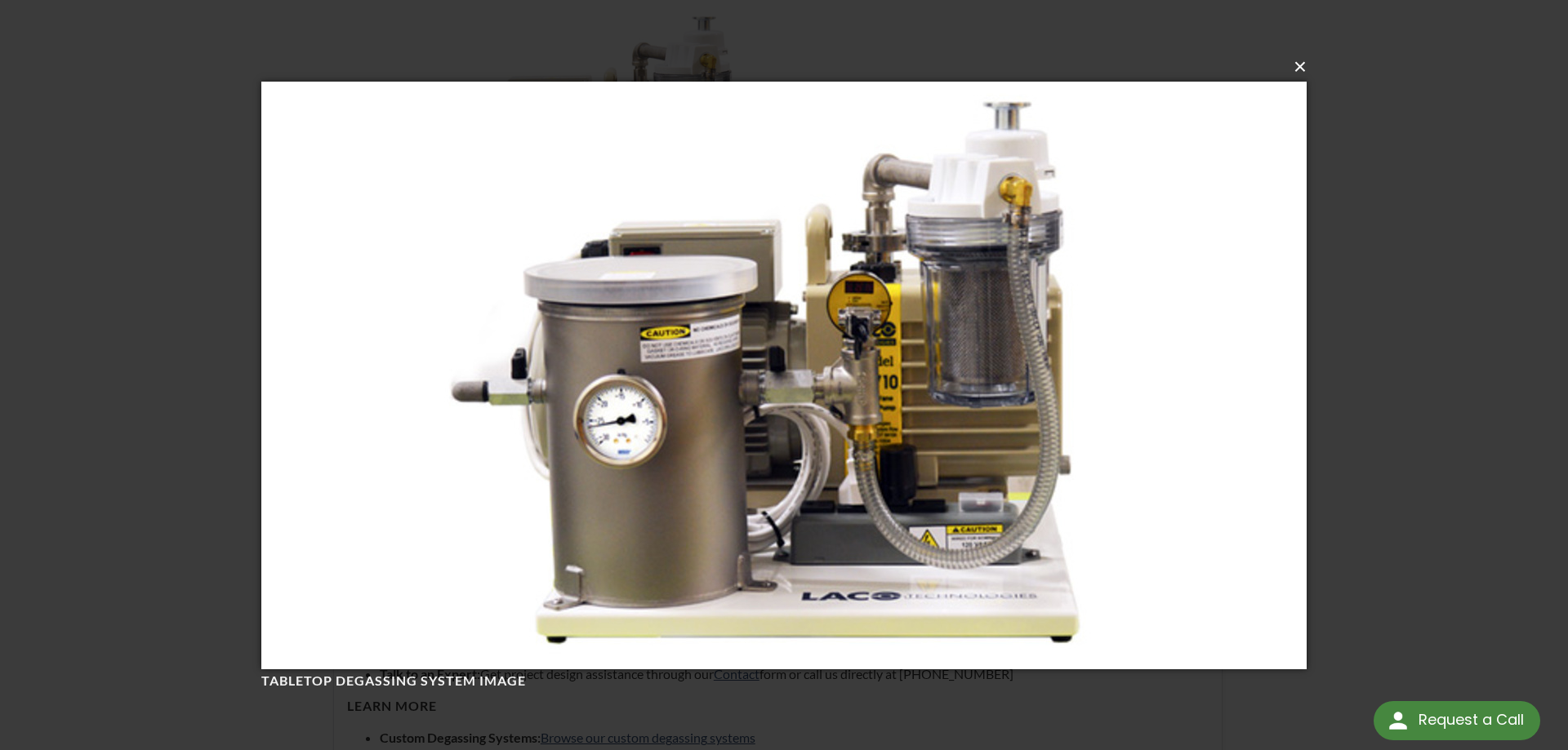
click at [1299, 69] on button "×" at bounding box center [788, 67] width 1045 height 36
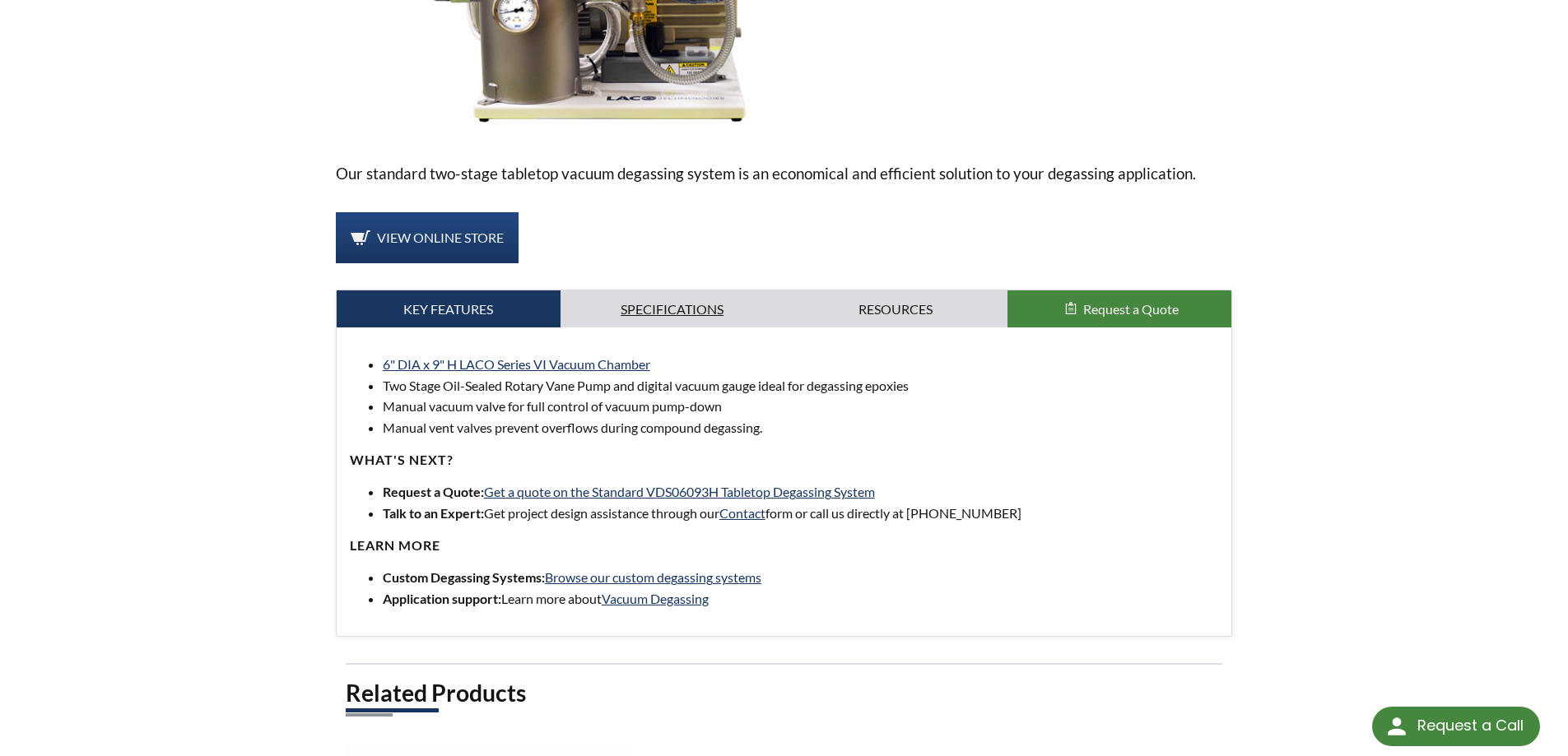
scroll to position [413, 0]
click at [702, 317] on link "Specifications" at bounding box center [672, 310] width 224 height 38
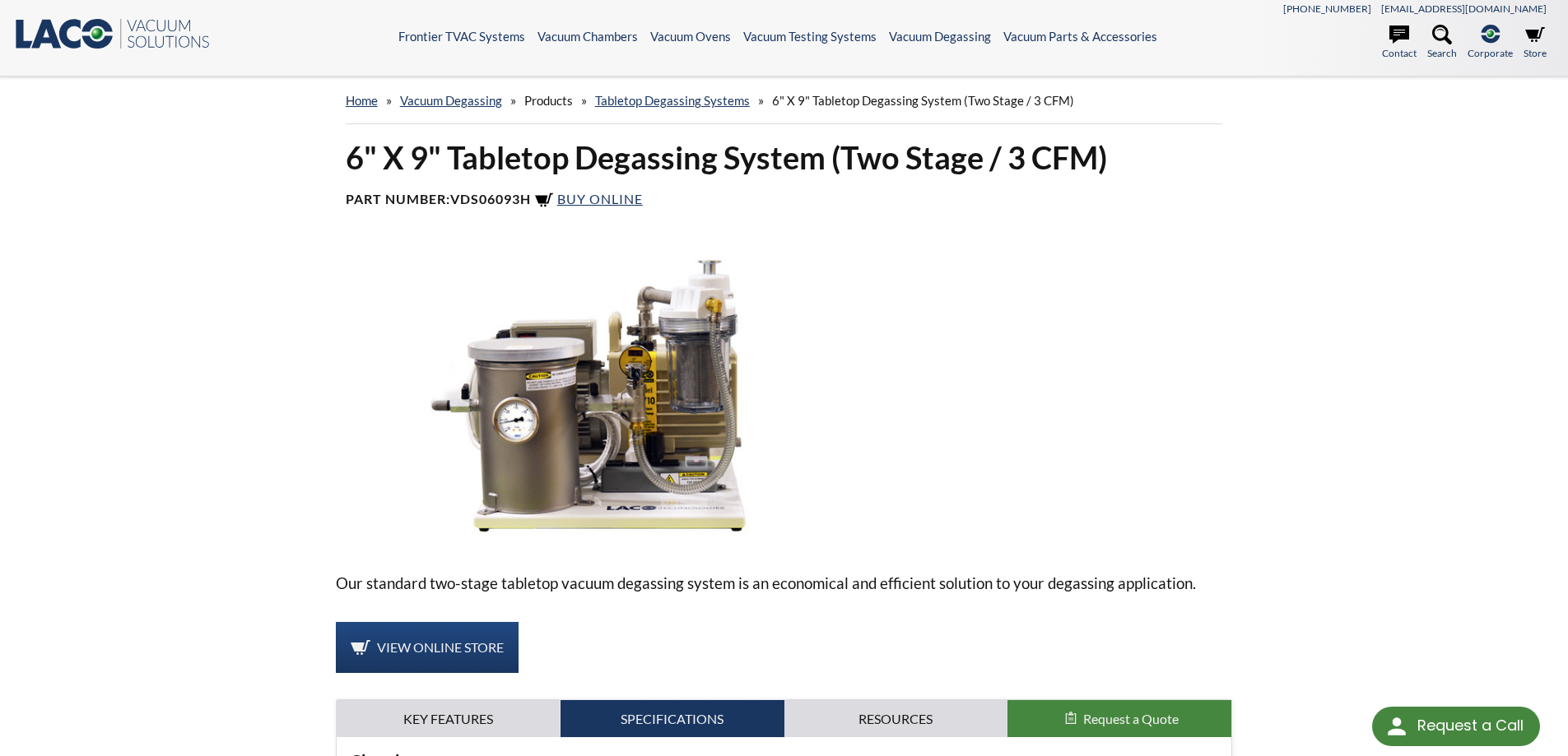
scroll to position [2, 0]
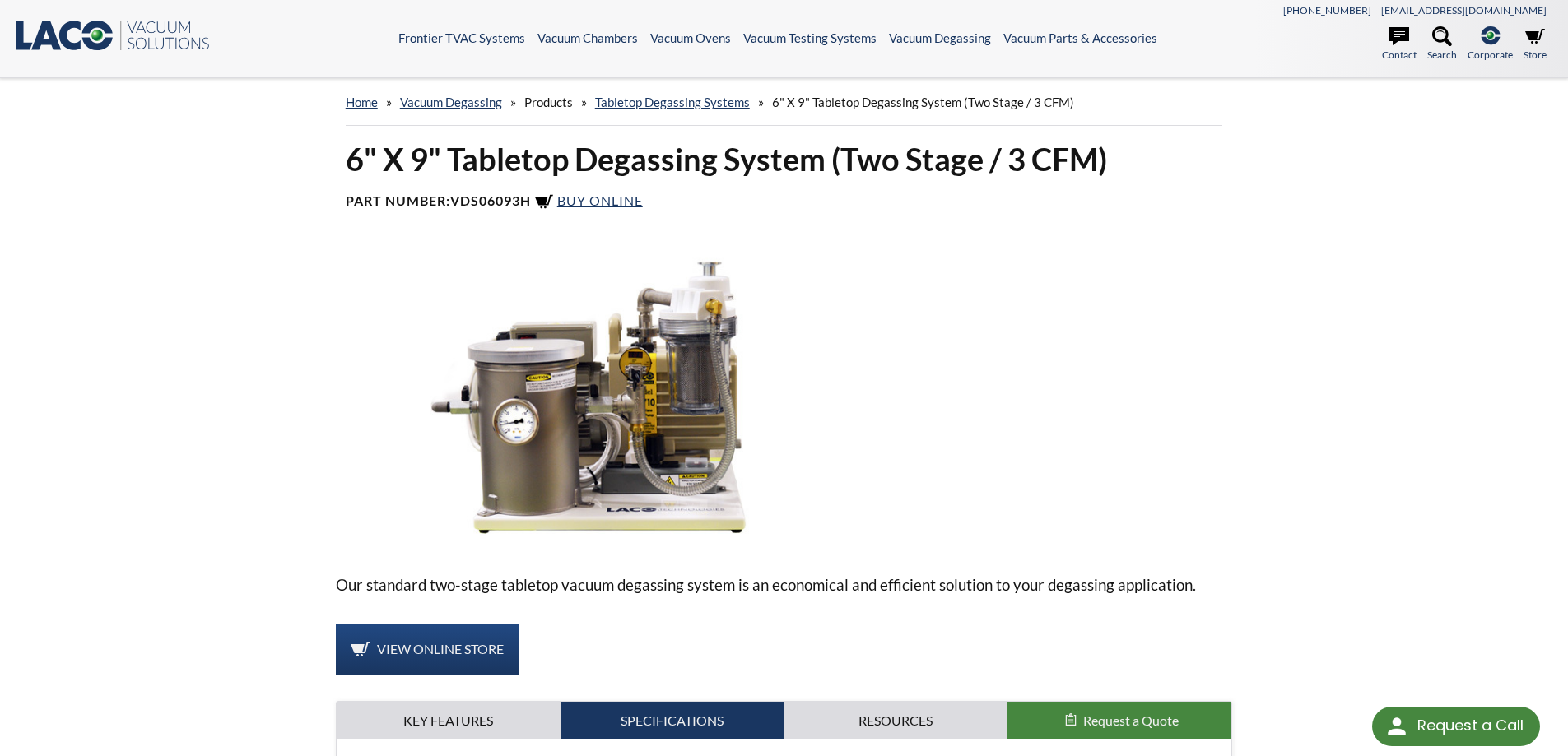
click at [653, 394] on img at bounding box center [598, 399] width 526 height 295
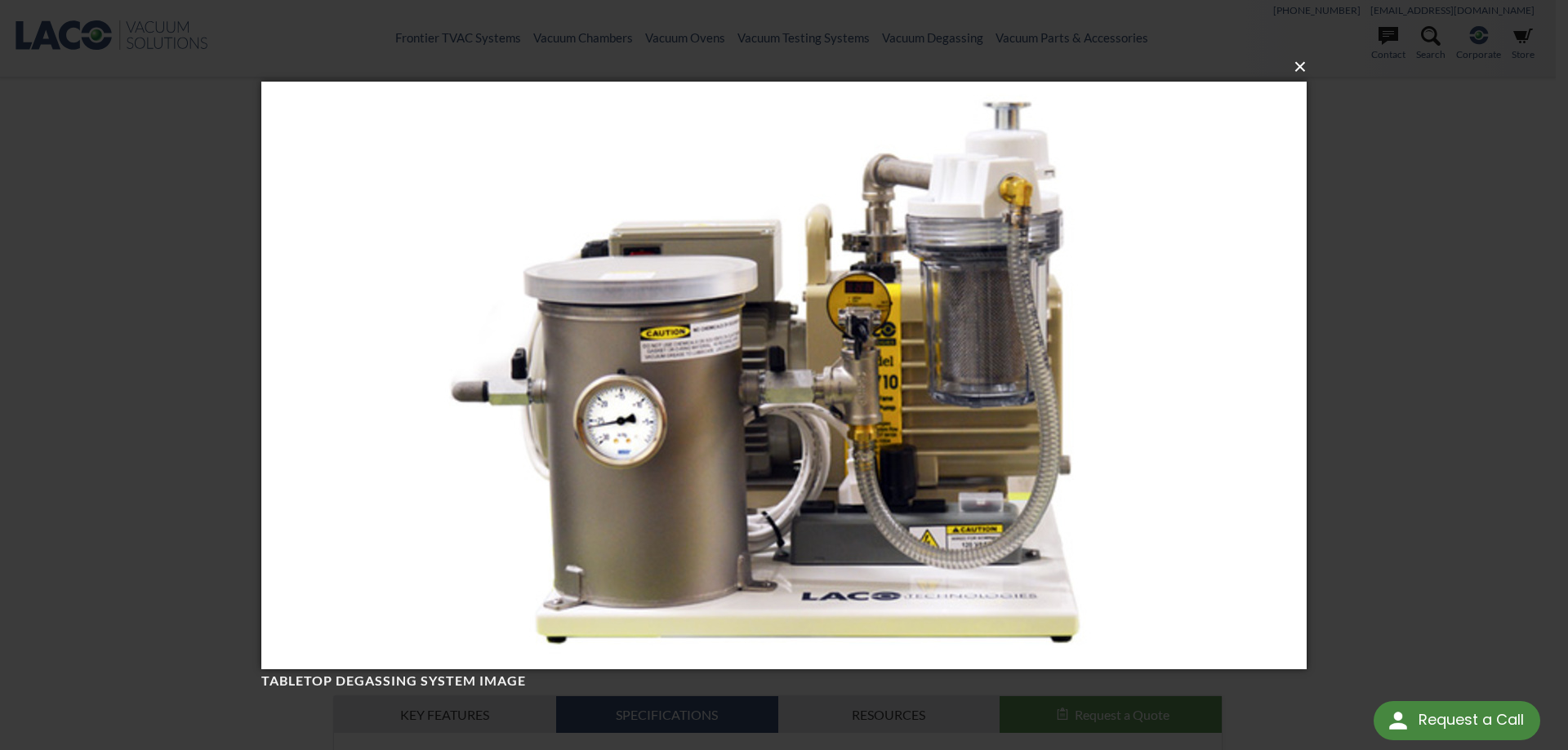
click at [1301, 68] on button "×" at bounding box center [788, 67] width 1045 height 36
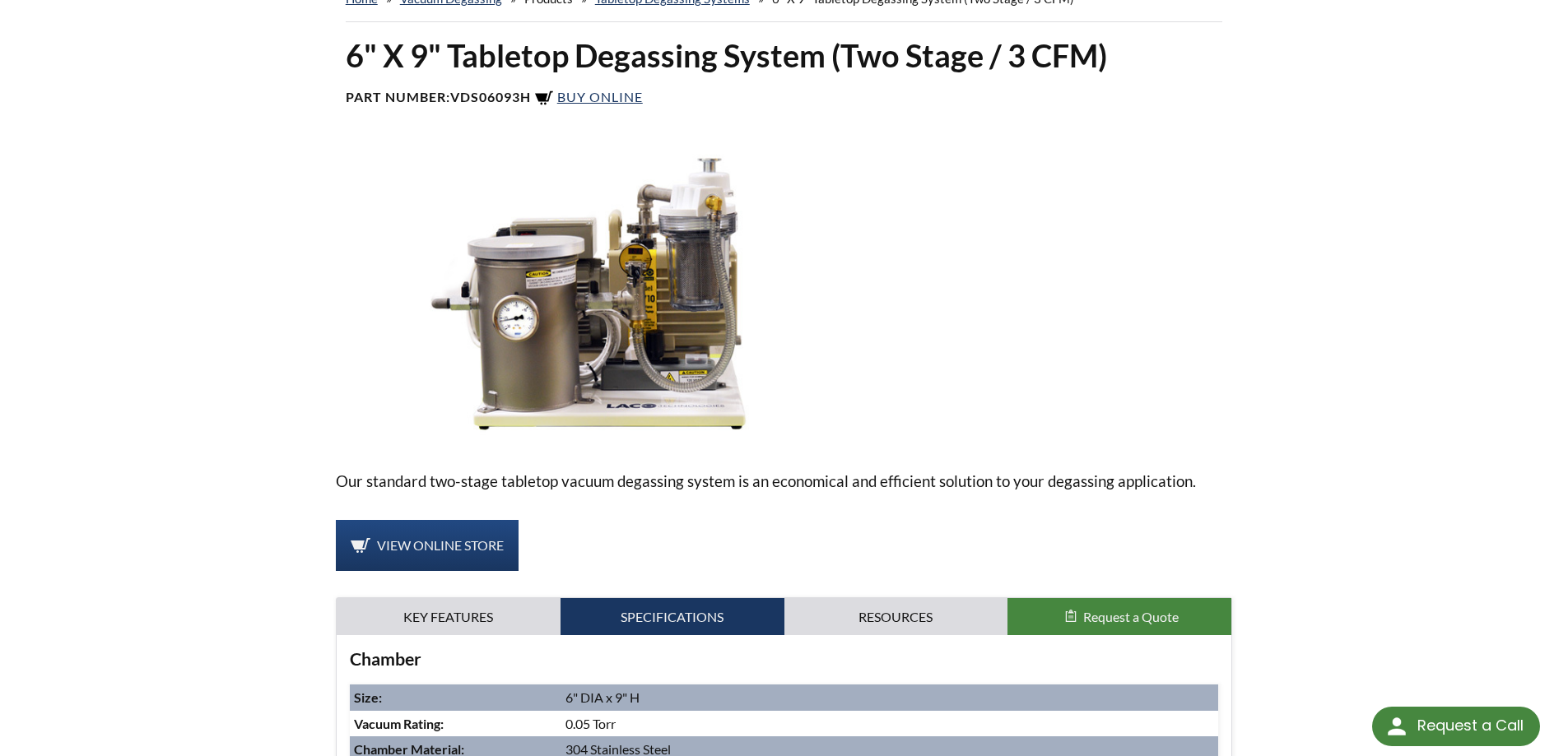
scroll to position [0, 0]
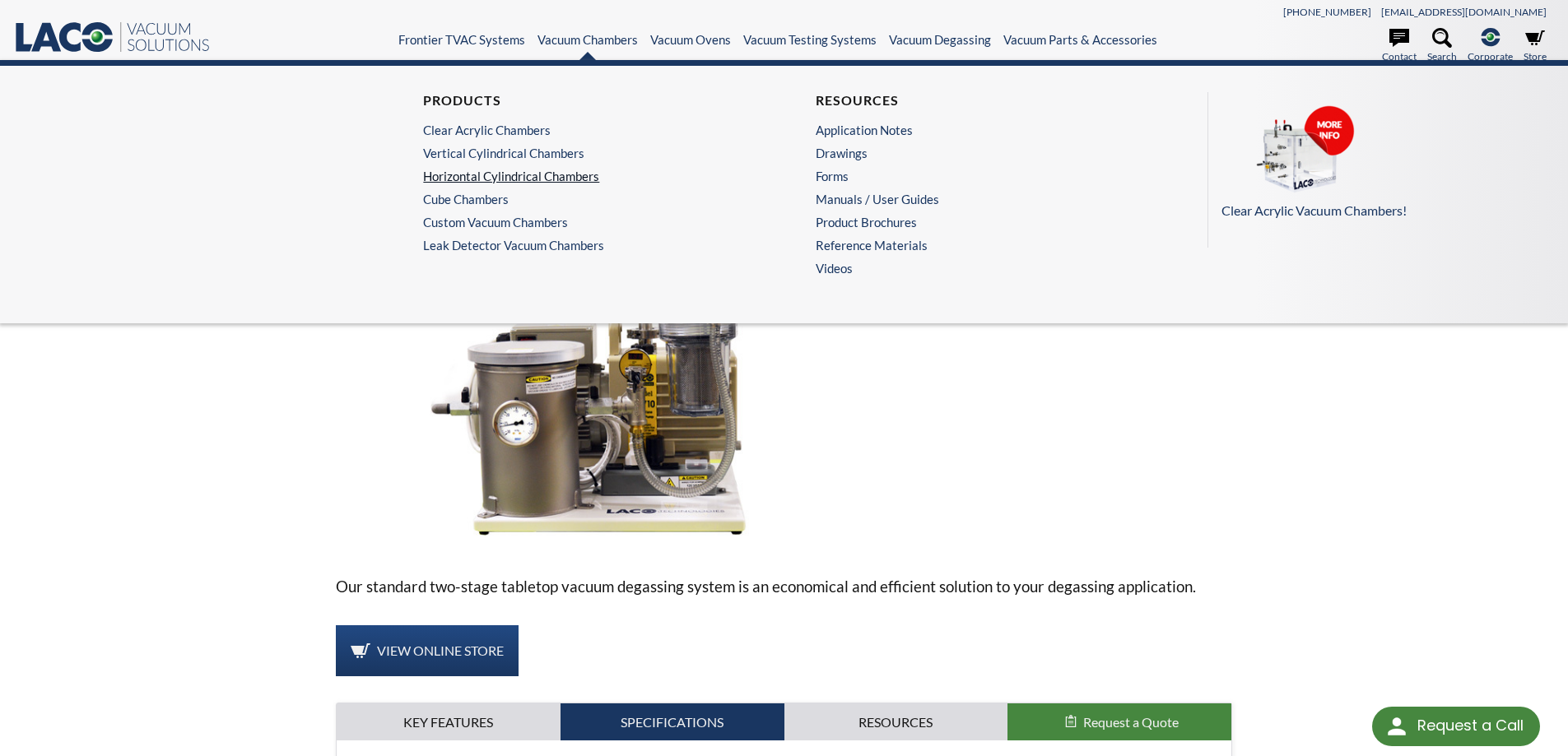
click at [490, 171] on link "Horizontal Cylindrical Chambers" at bounding box center [584, 176] width 321 height 15
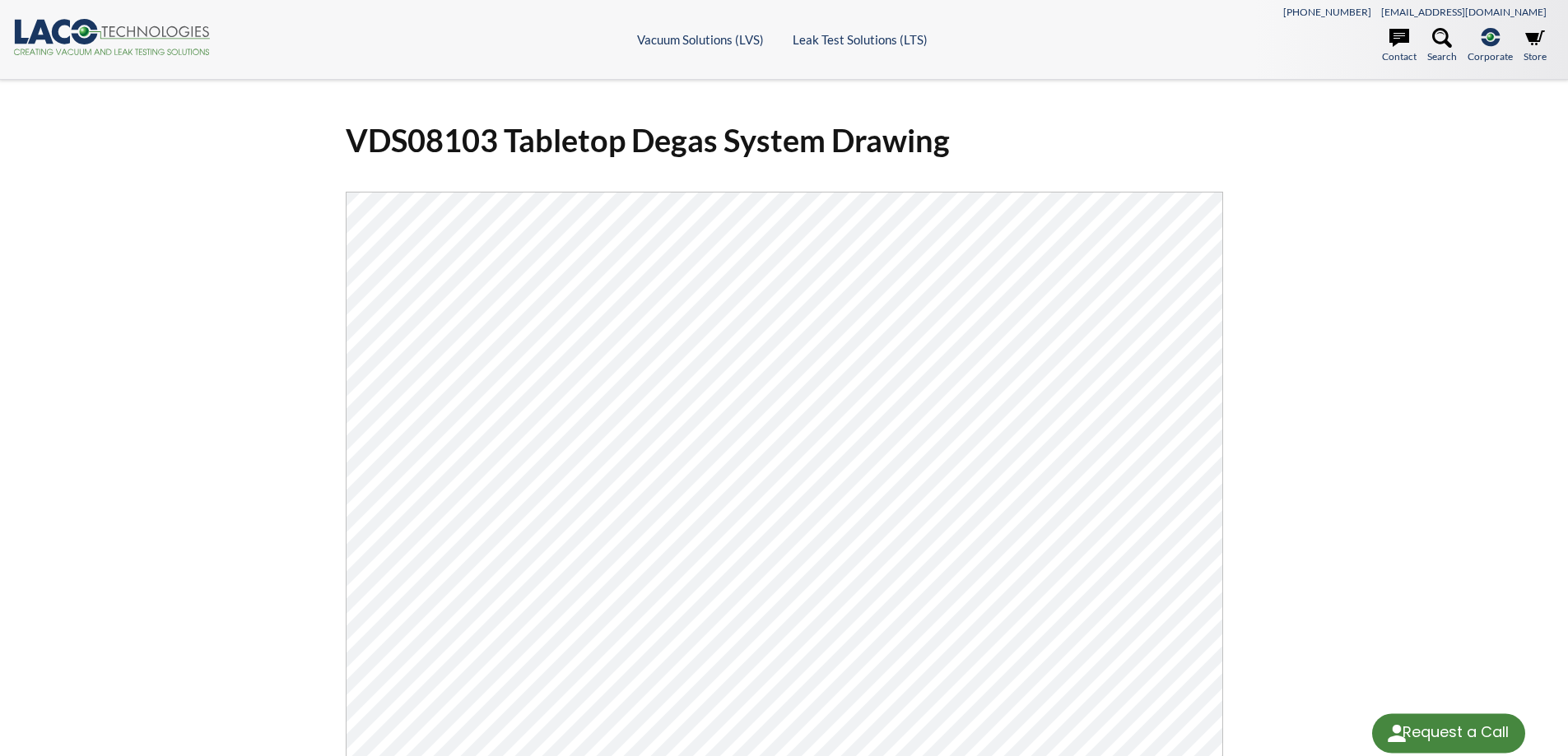
select select "Widżet języka Tłumacza"
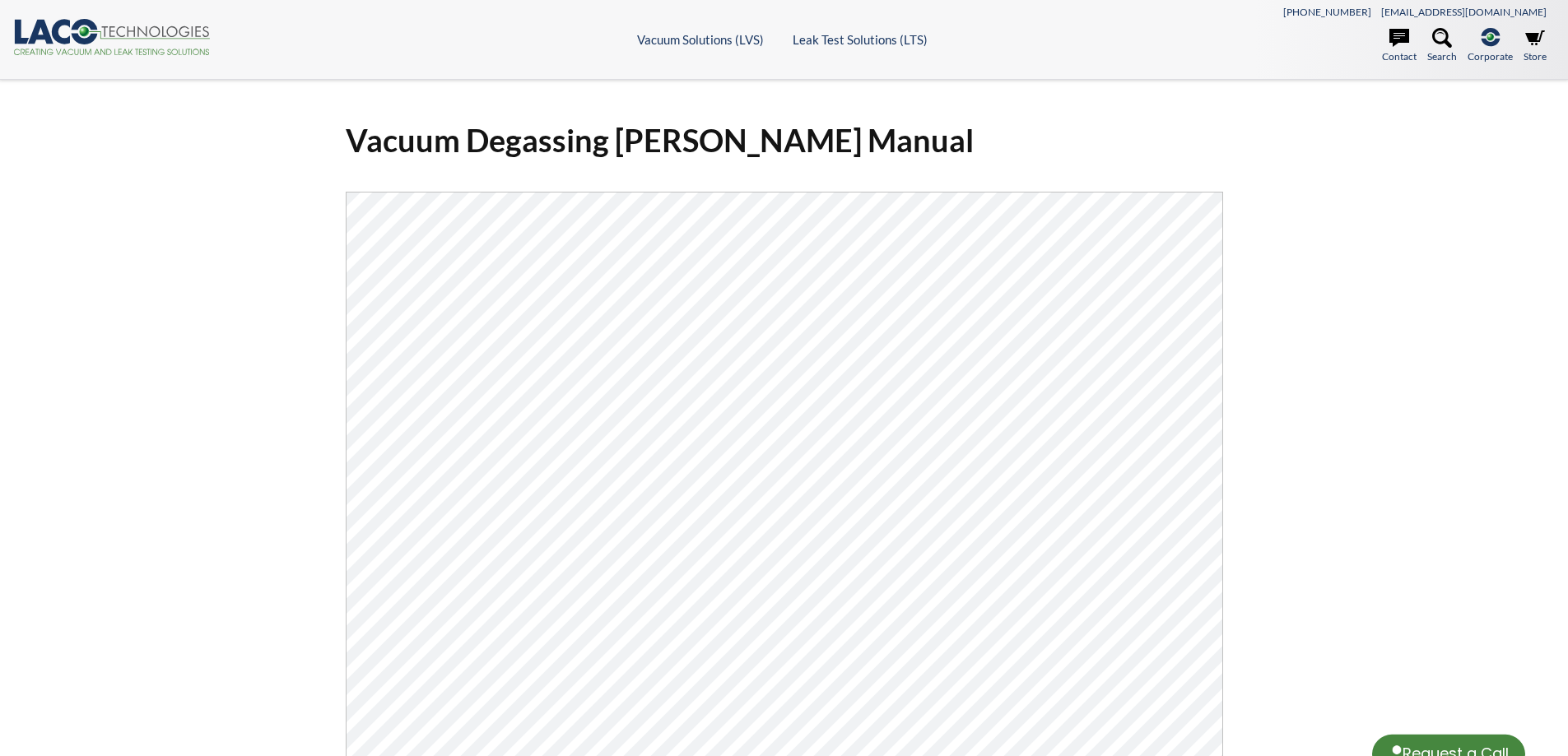
select select "Widżet języka Tłumacza"
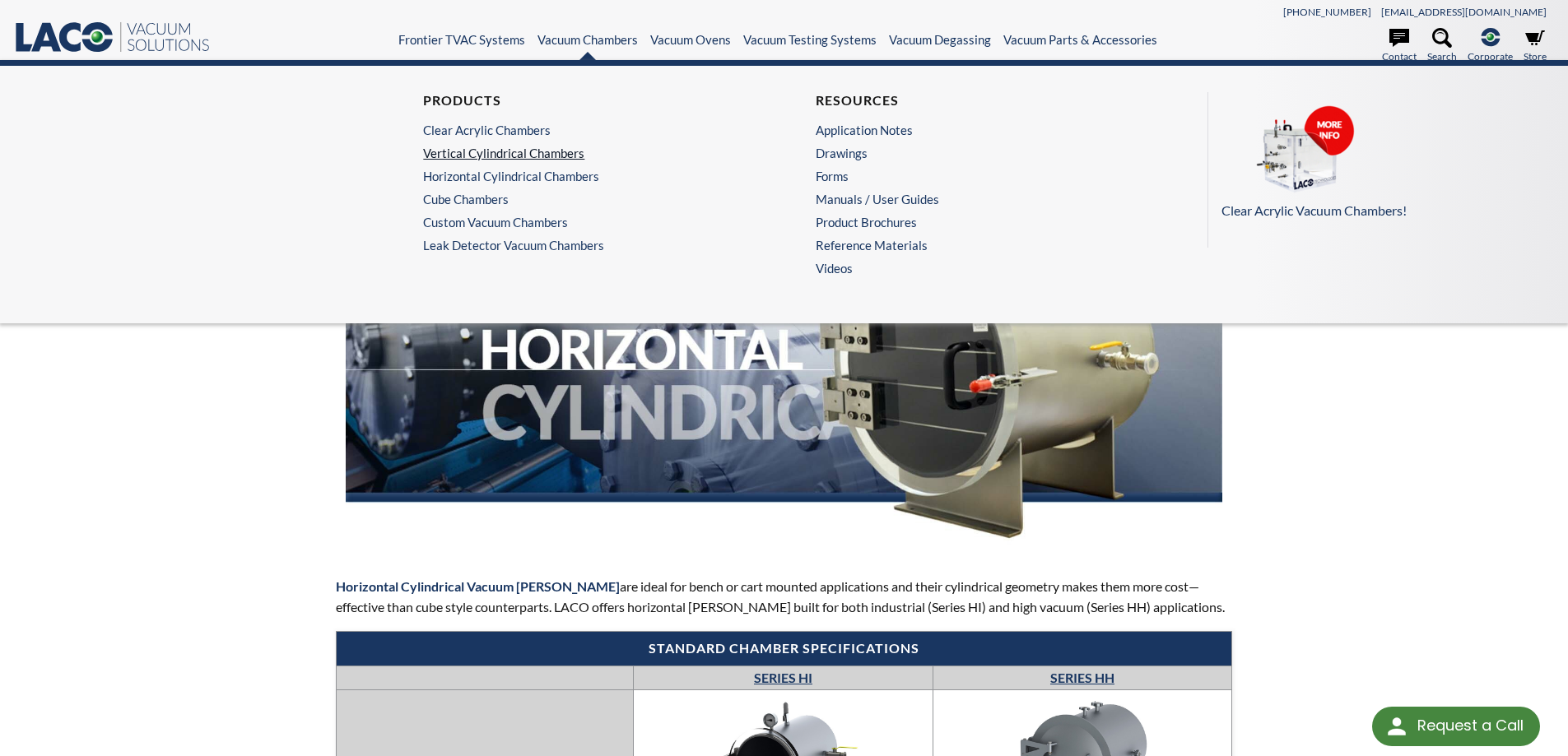
click at [493, 147] on link "Vertical Cylindrical Chambers" at bounding box center [584, 153] width 321 height 15
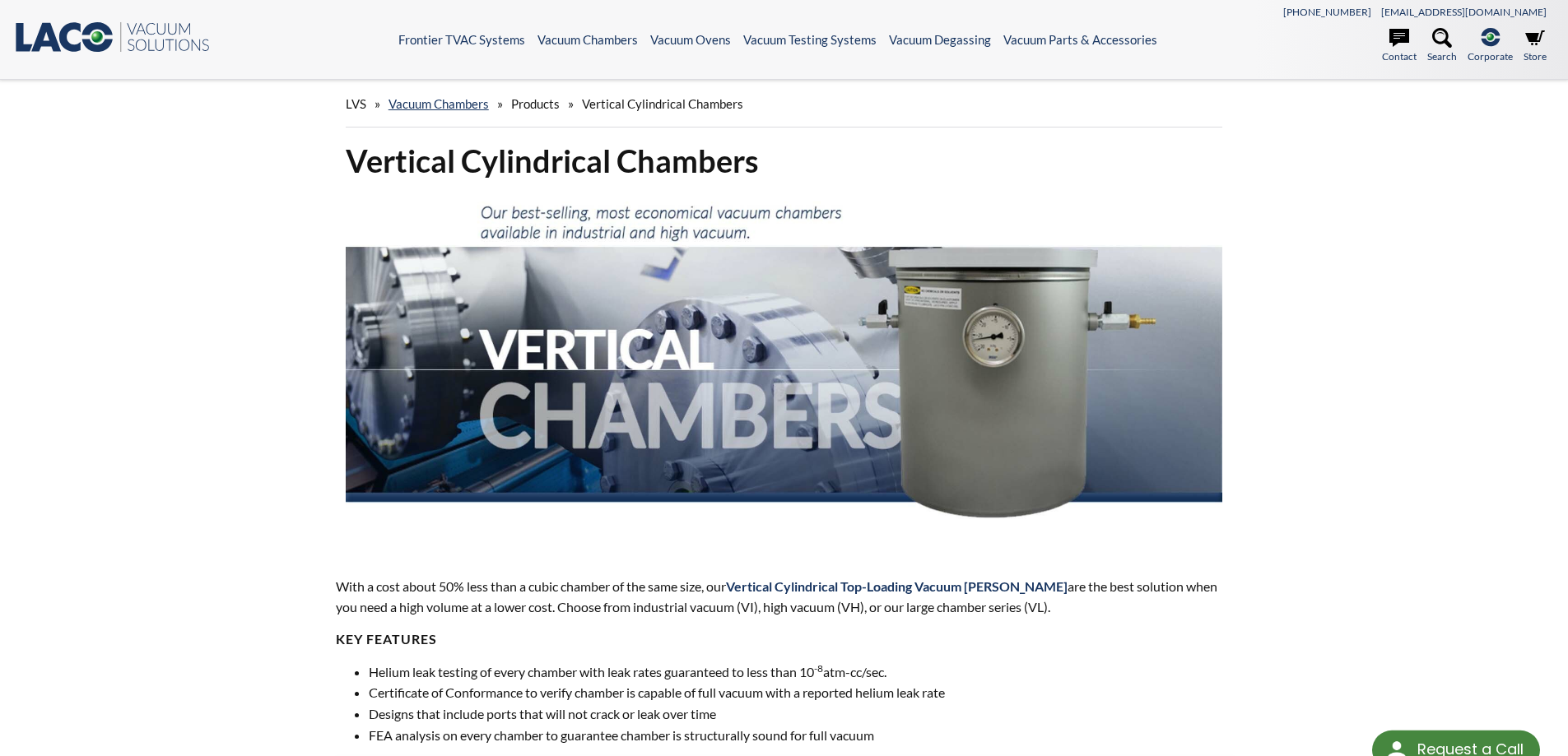
select select "Widżet języka Tłumacza"
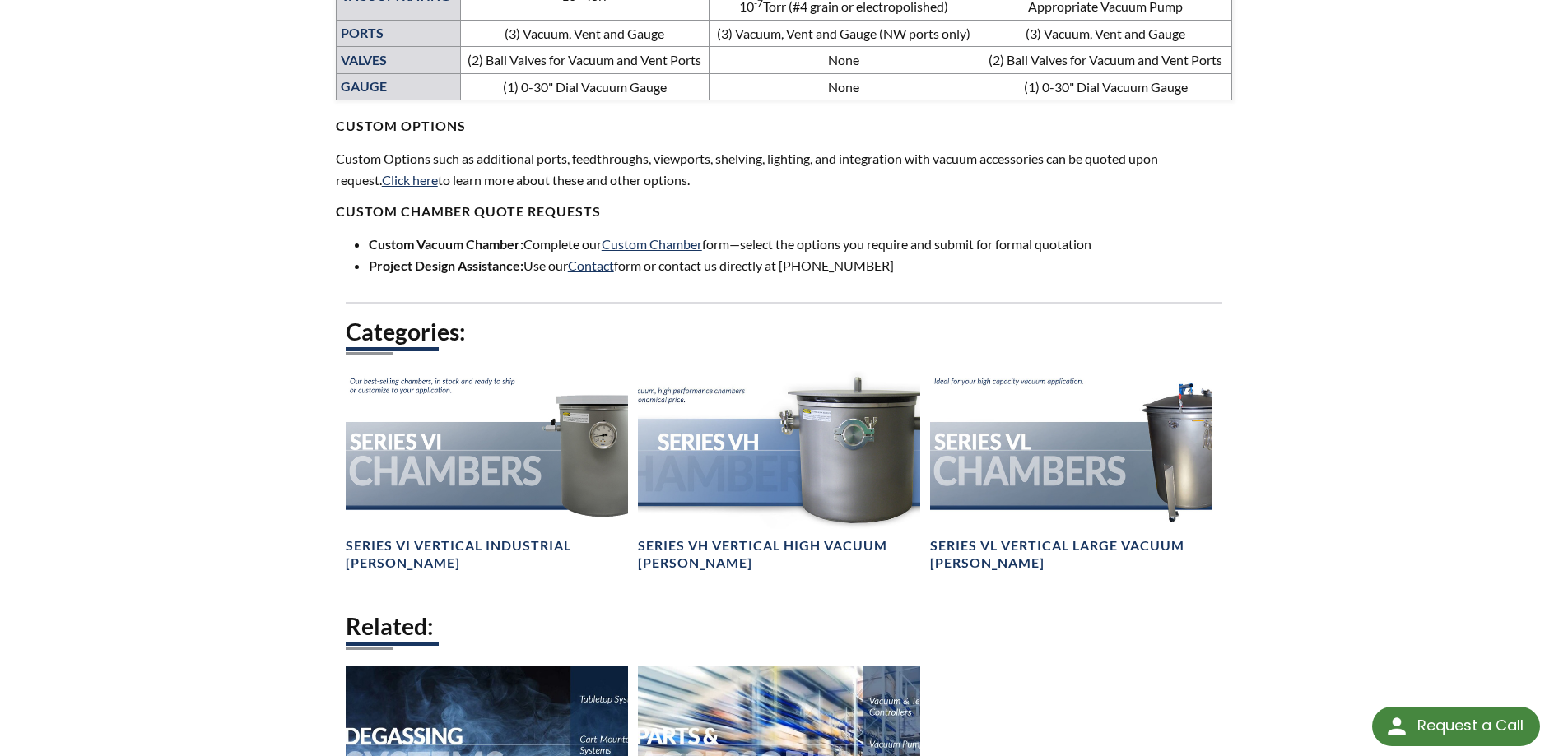
scroll to position [1150, 0]
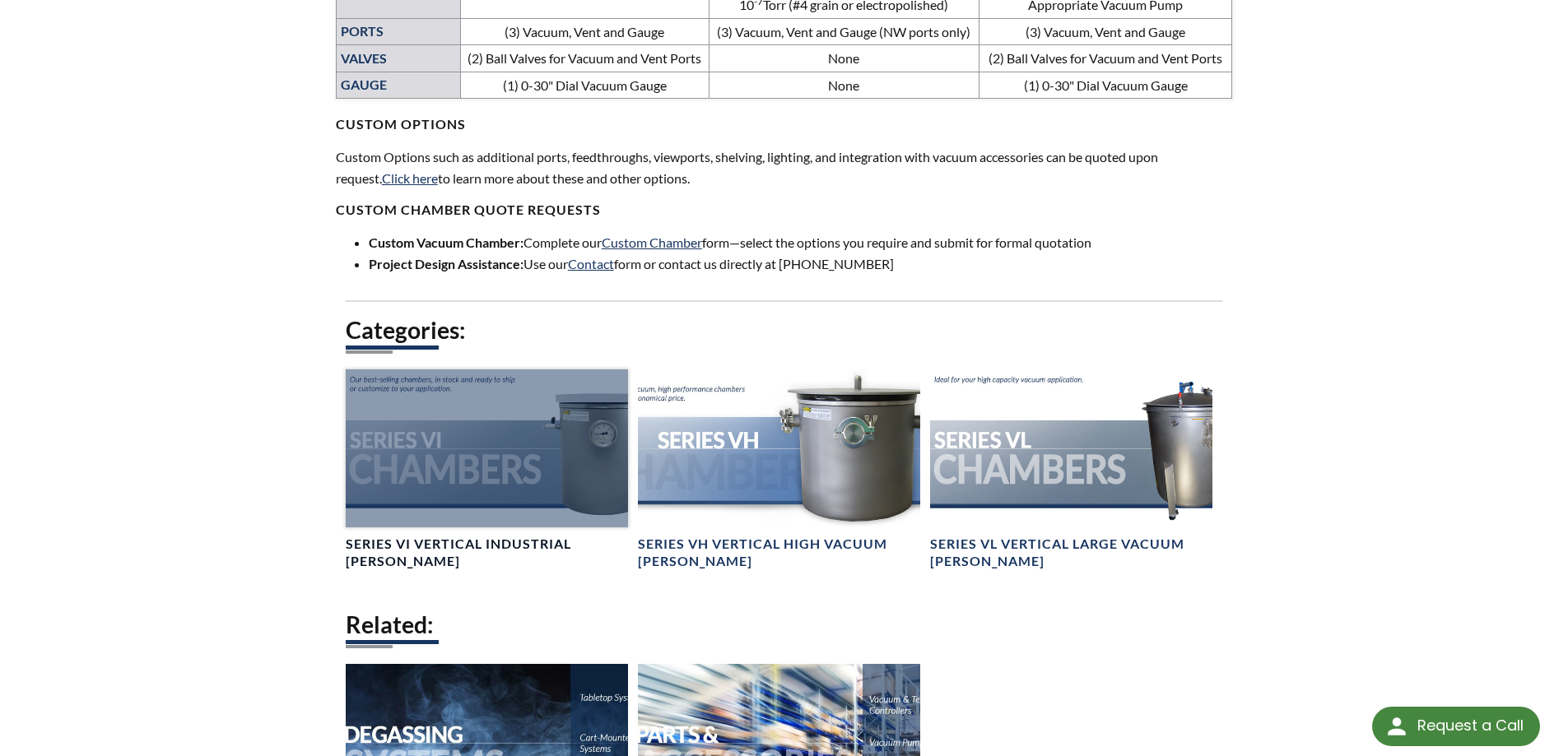
click at [509, 486] on div at bounding box center [487, 448] width 283 height 159
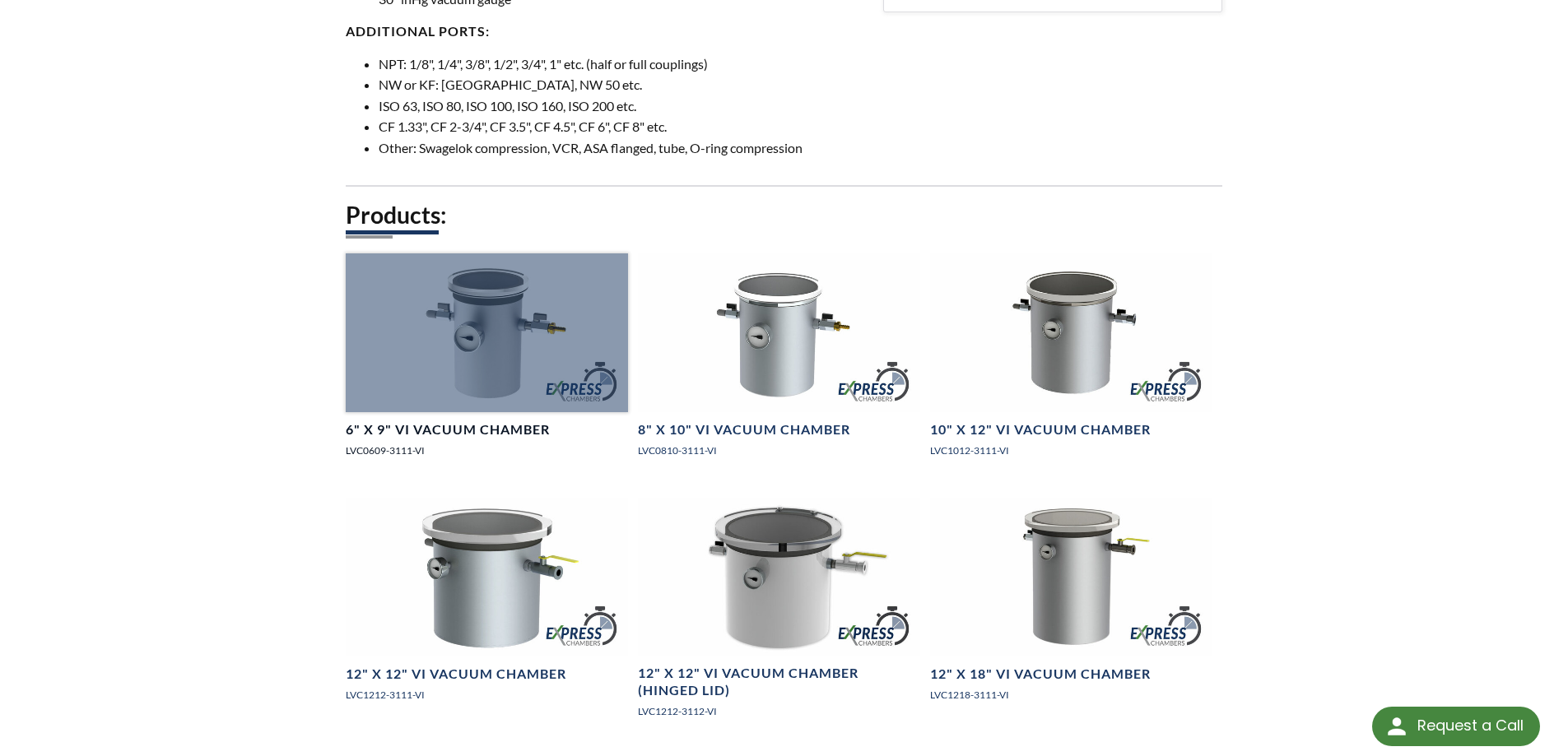
scroll to position [905, 0]
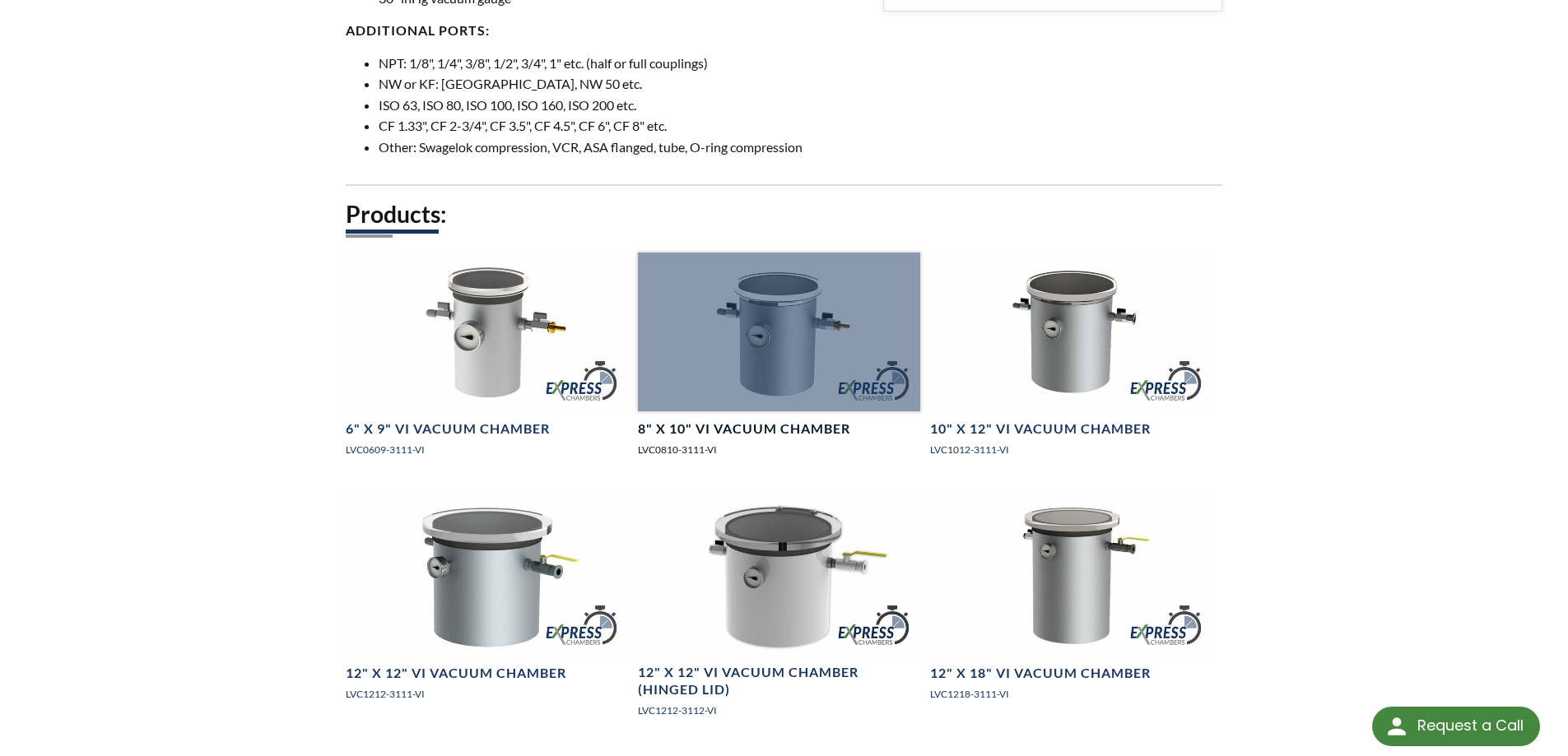
click at [722, 412] on div at bounding box center [780, 331] width 283 height 159
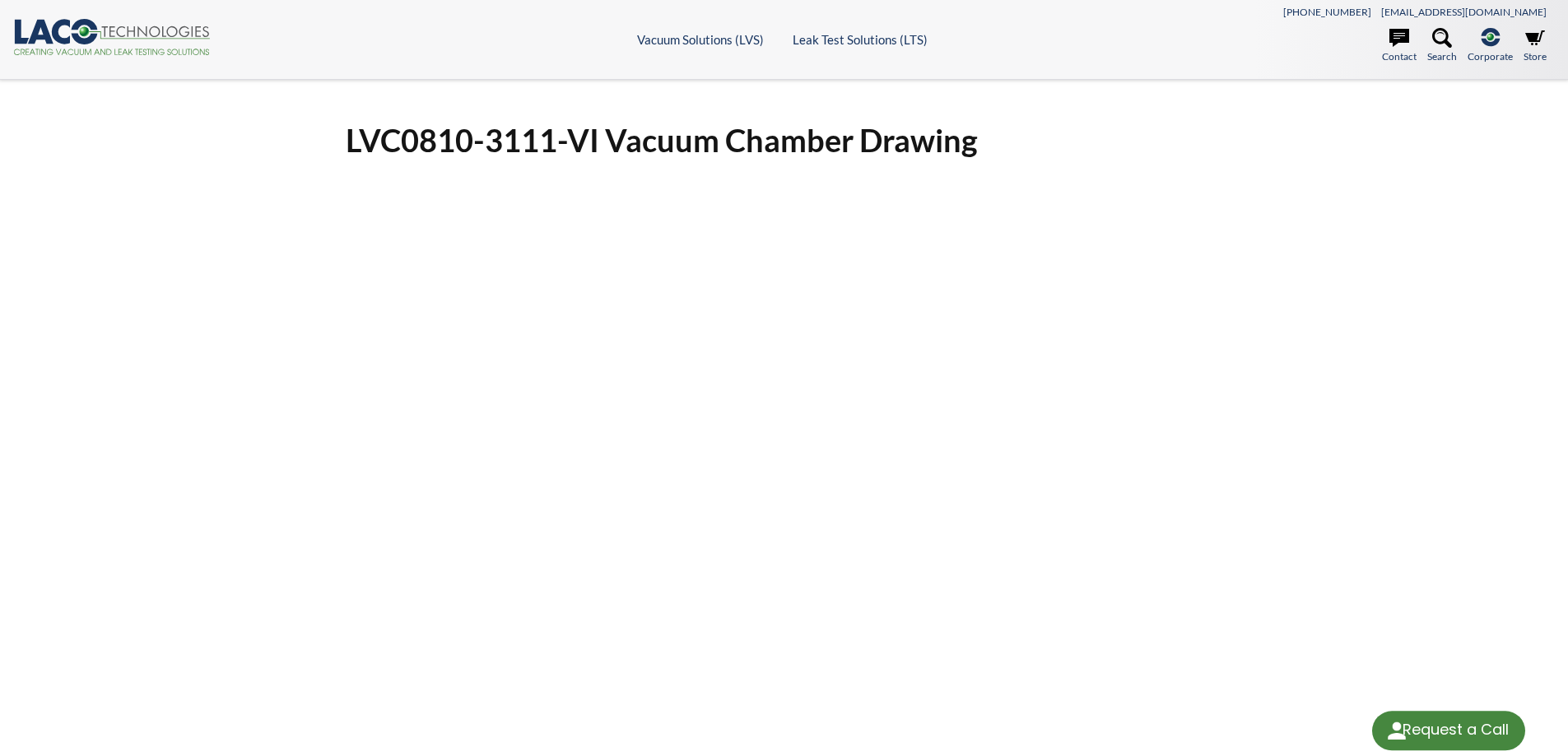
select select "Widżet języka Tłumacza"
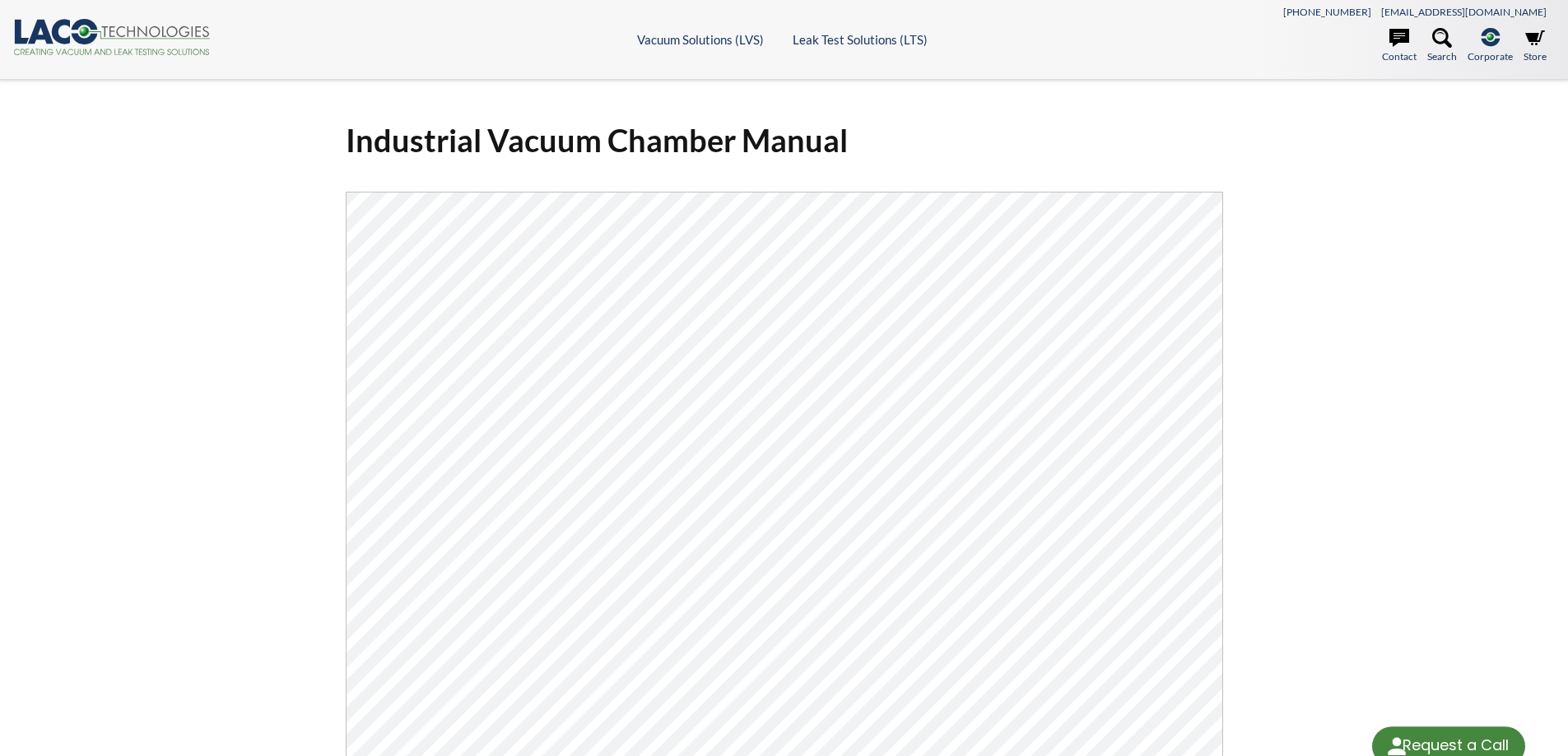
select select "Widżet języka Tłumacza"
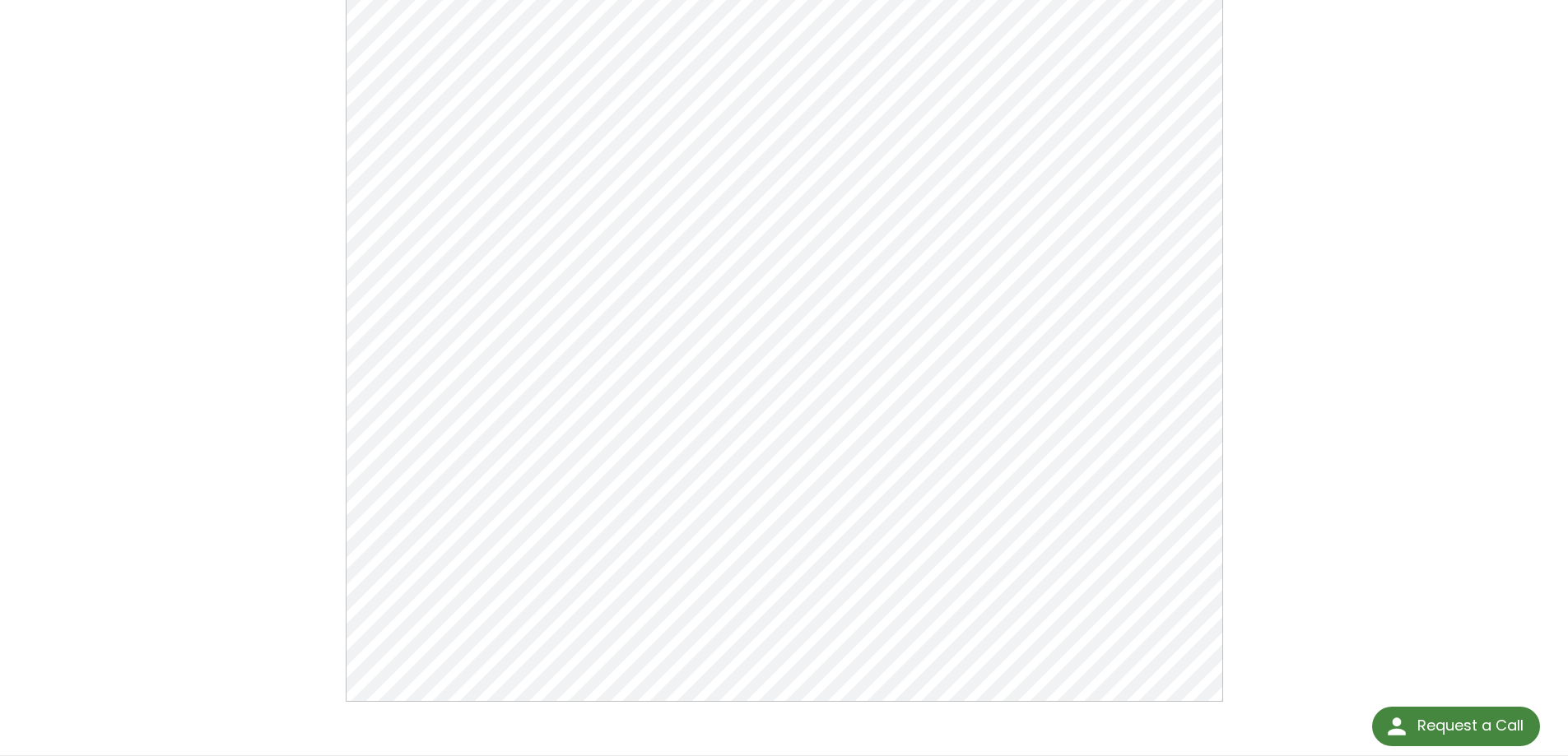
scroll to position [247, 0]
